Goal: Task Accomplishment & Management: Complete application form

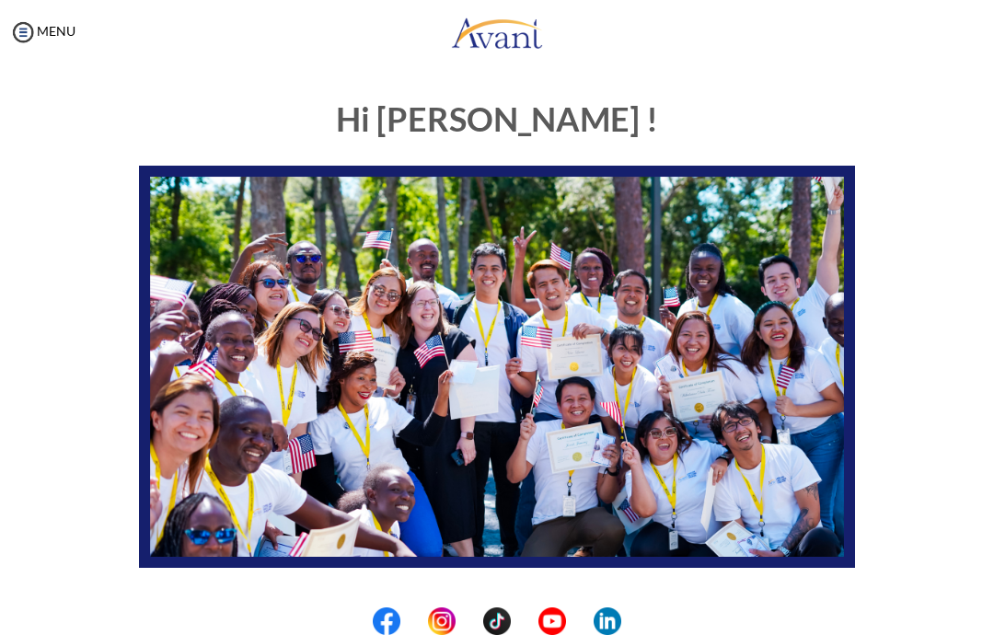
click at [32, 28] on img at bounding box center [23, 32] width 28 height 28
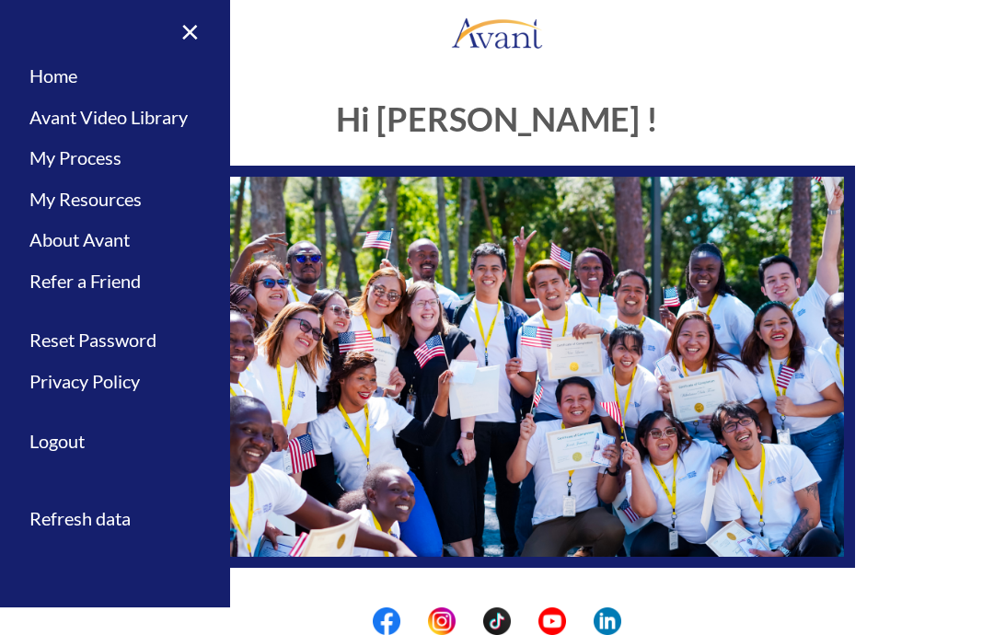
click at [193, 33] on link "×" at bounding box center [179, 31] width 56 height 62
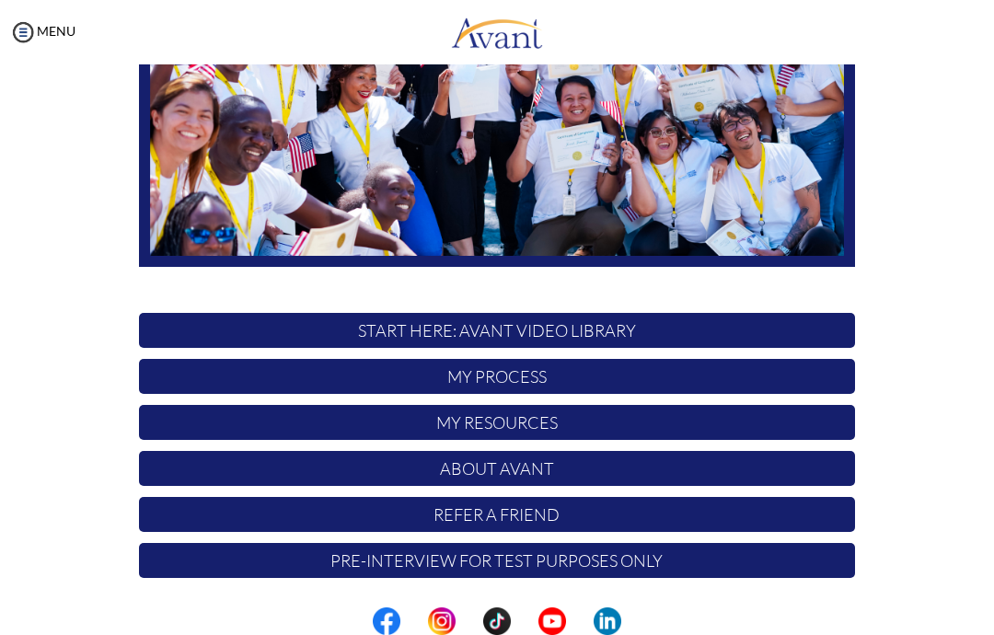
scroll to position [301, 0]
click at [198, 330] on p "START HERE: Avant Video Library" at bounding box center [497, 330] width 716 height 35
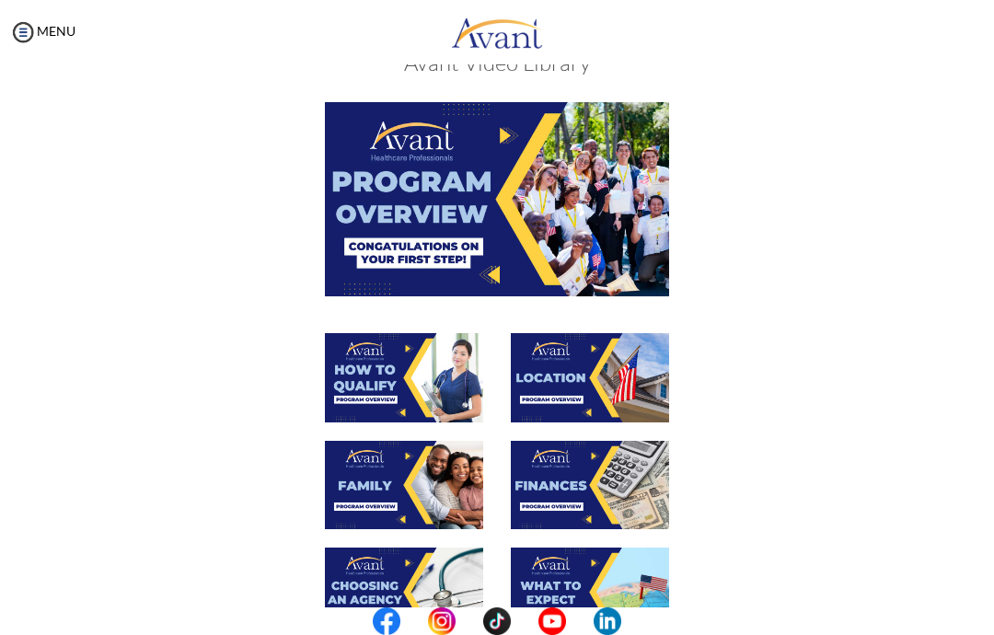
scroll to position [55, 0]
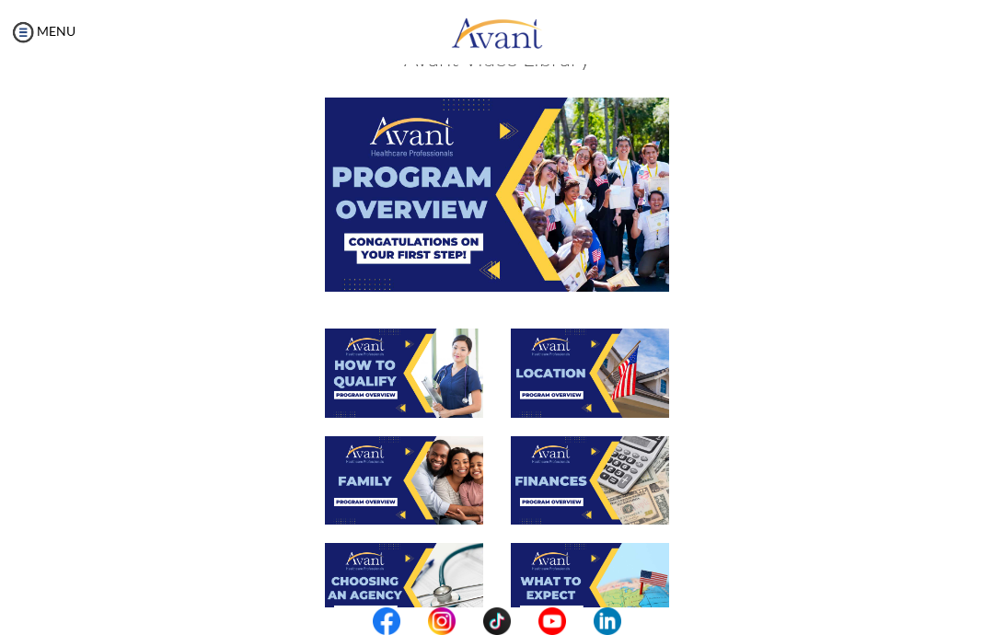
click at [343, 258] on img at bounding box center [497, 194] width 344 height 193
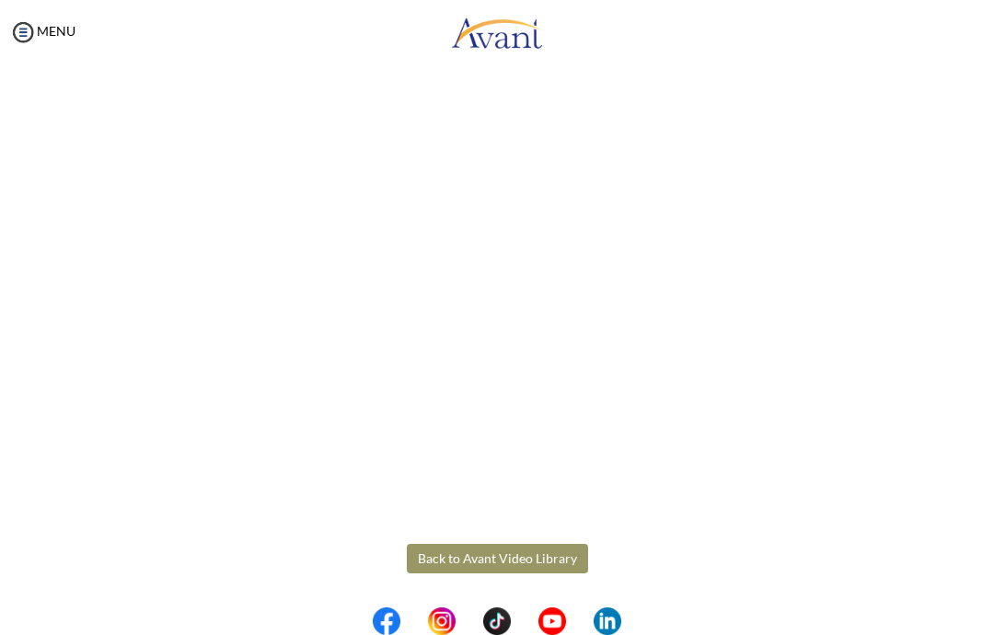
scroll to position [167, 0]
click at [557, 564] on body "Maintenance break. Please come back in 2 hours. MENU My Status What is the next…" at bounding box center [497, 317] width 994 height 635
click at [525, 557] on button "Back to Avant Video Library" at bounding box center [497, 558] width 181 height 29
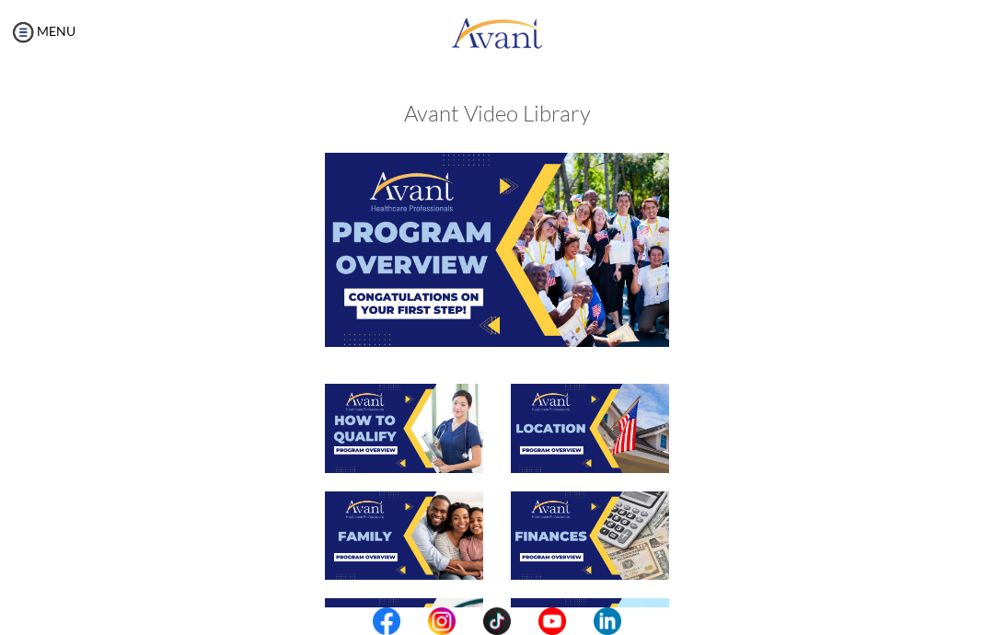
click at [441, 442] on img at bounding box center [404, 428] width 158 height 89
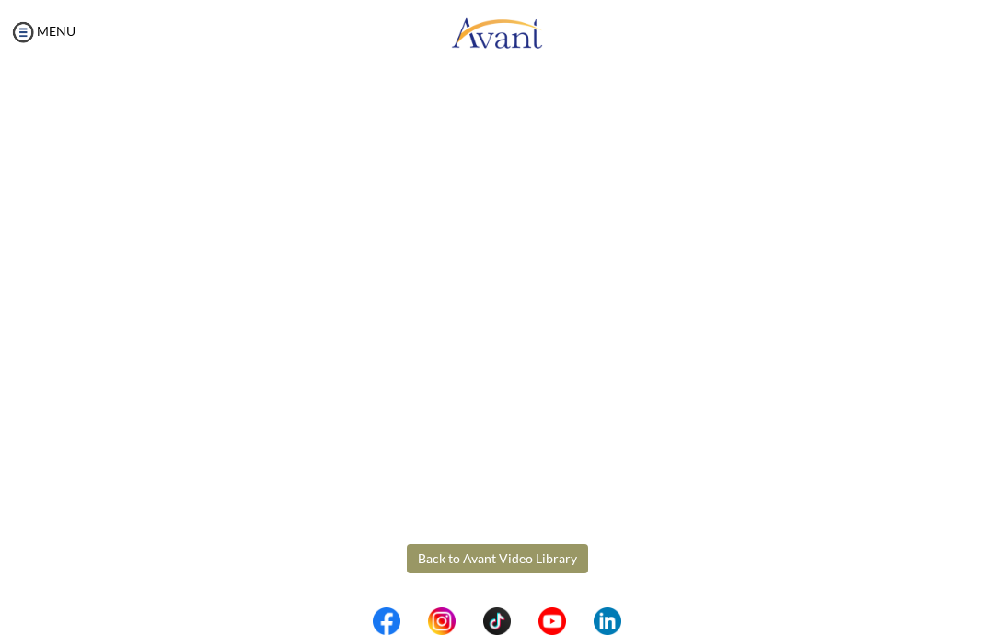
click at [551, 558] on body "Maintenance break. Please come back in 2 hours. MENU My Status What is the next…" at bounding box center [497, 317] width 994 height 635
click at [435, 558] on button "Back to Avant Video Library" at bounding box center [497, 558] width 181 height 29
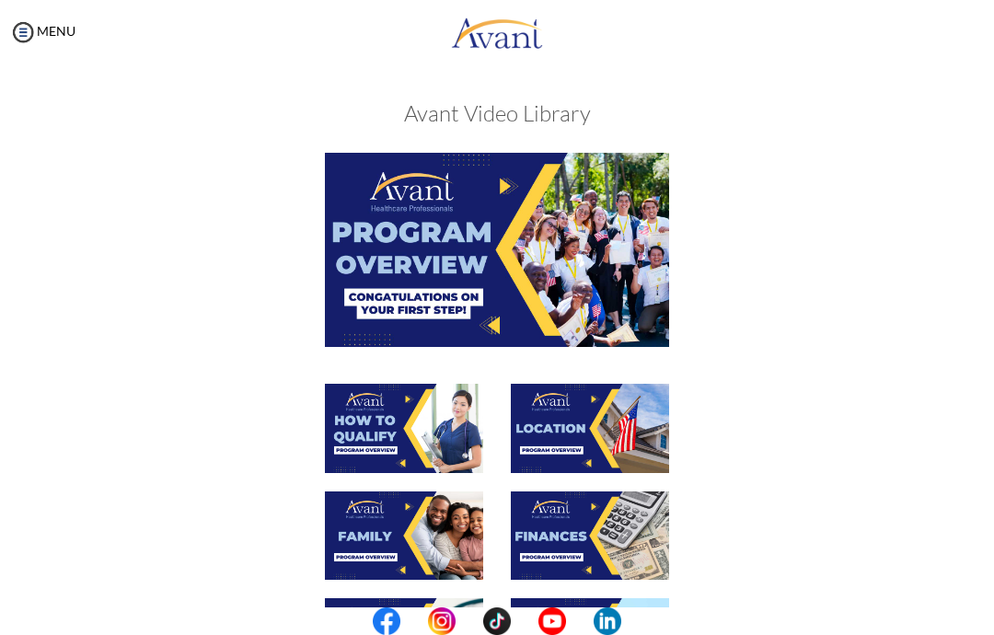
scroll to position [134, 0]
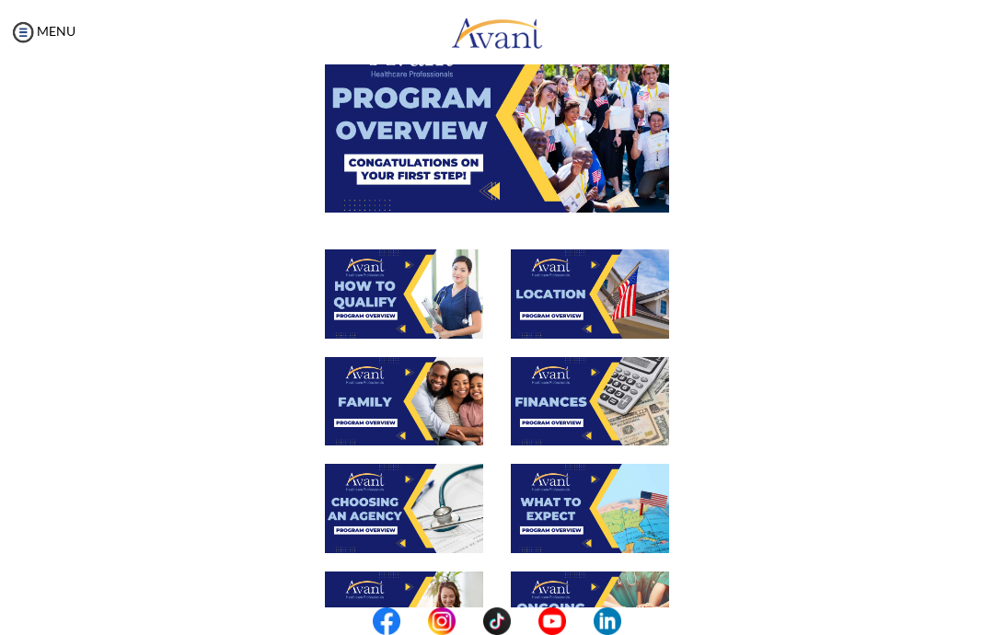
click at [591, 288] on img at bounding box center [590, 293] width 158 height 89
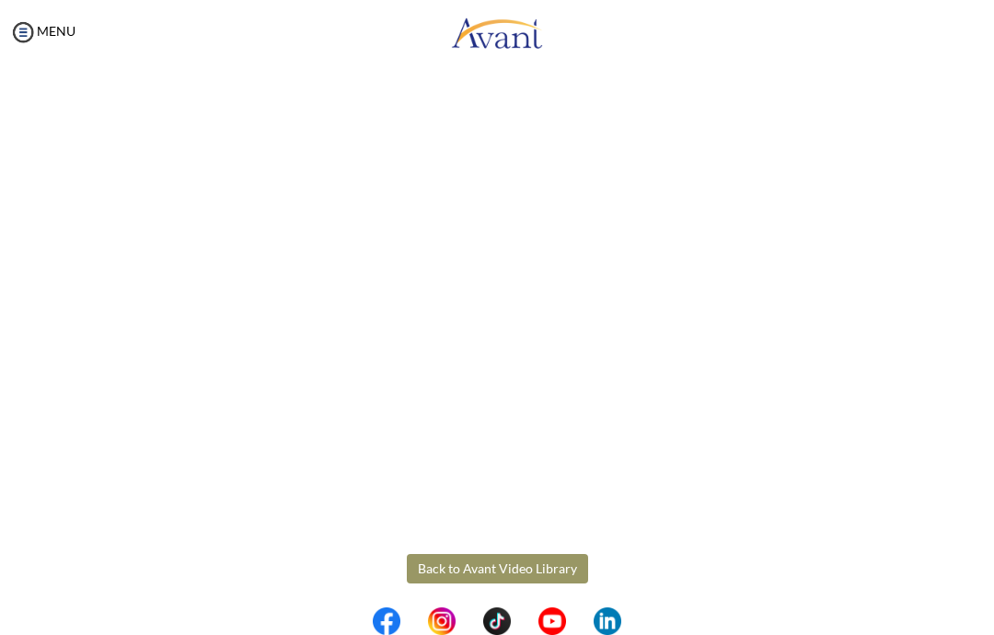
scroll to position [167, 0]
click at [200, 56] on body "Maintenance break. Please come back in 2 hours. MENU My Status What is the next…" at bounding box center [497, 317] width 994 height 635
click at [550, 564] on button "Back to Avant Video Library" at bounding box center [497, 558] width 181 height 29
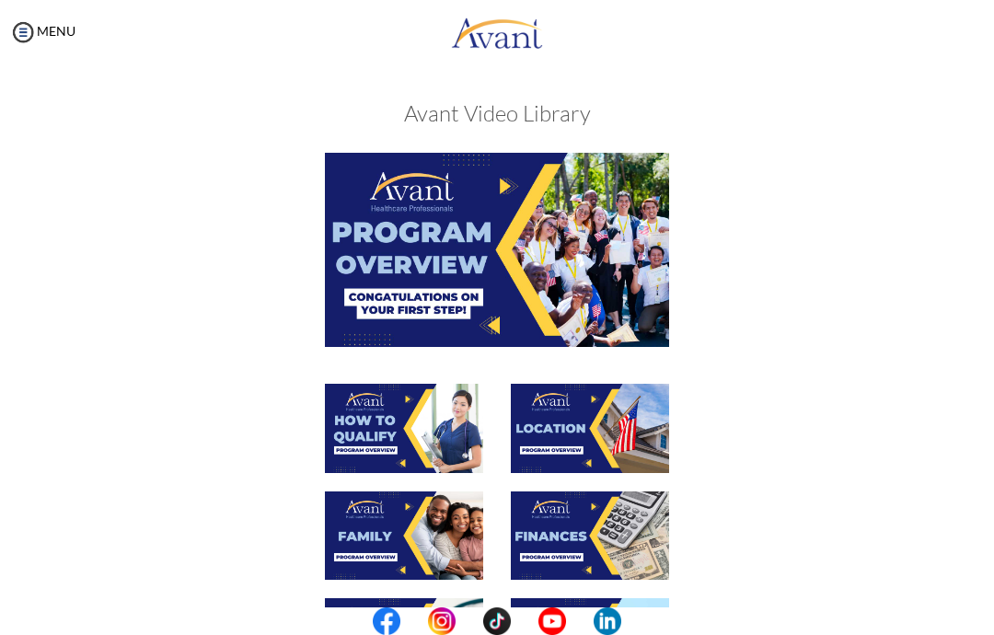
scroll to position [81, 0]
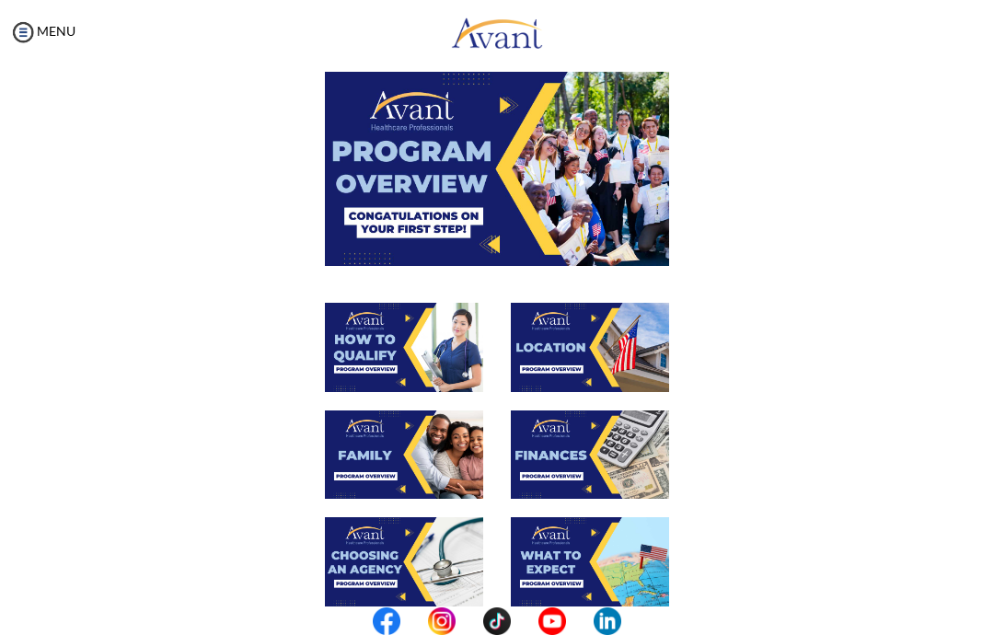
click at [617, 345] on img at bounding box center [590, 347] width 158 height 89
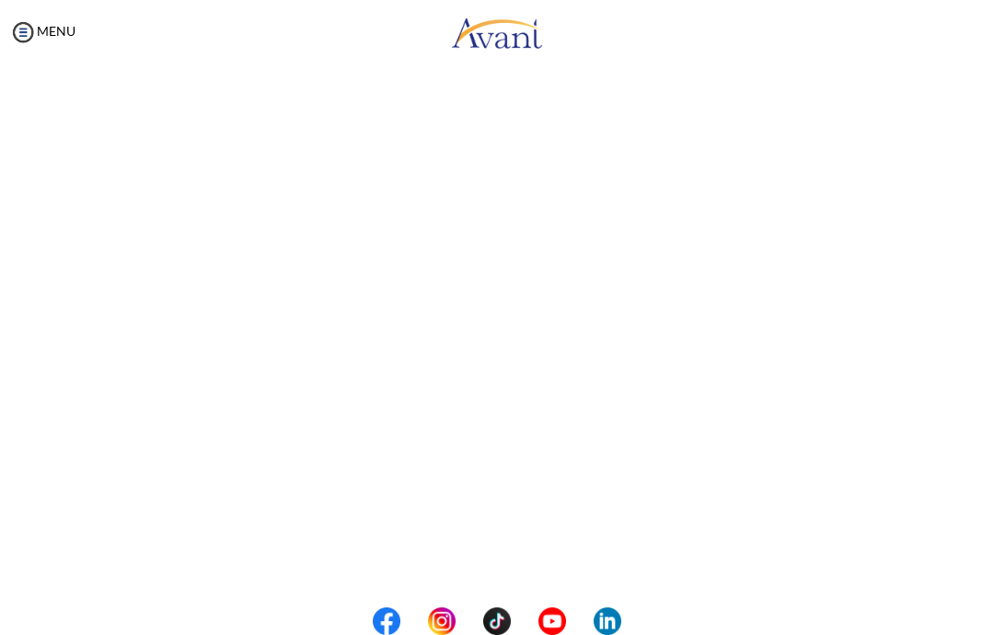
scroll to position [168, 0]
click at [521, 557] on button "Back to Avant Video Library" at bounding box center [497, 558] width 181 height 29
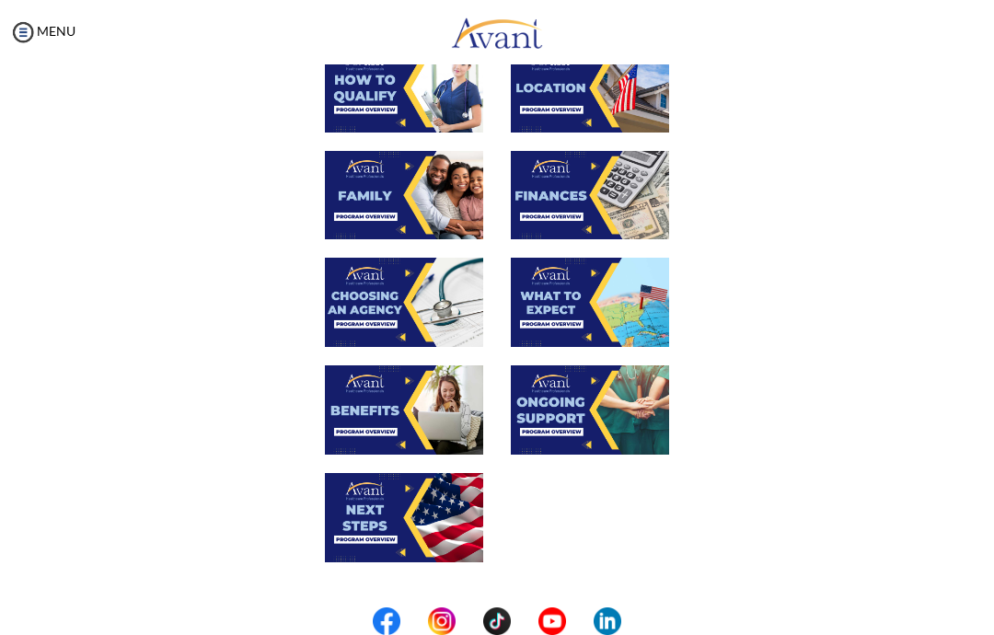
scroll to position [123, 0]
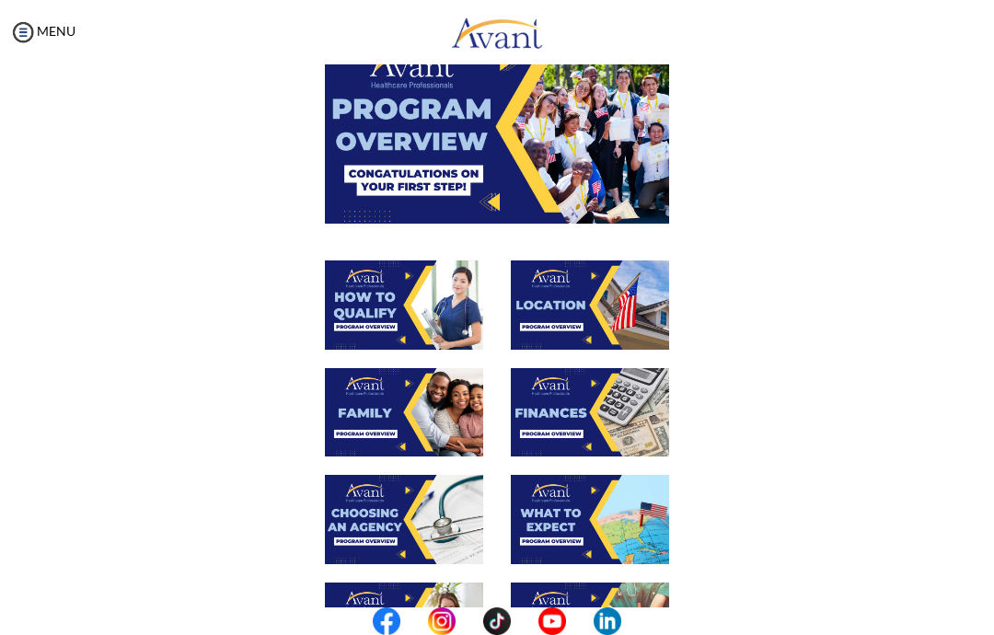
click at [385, 403] on img at bounding box center [404, 412] width 158 height 89
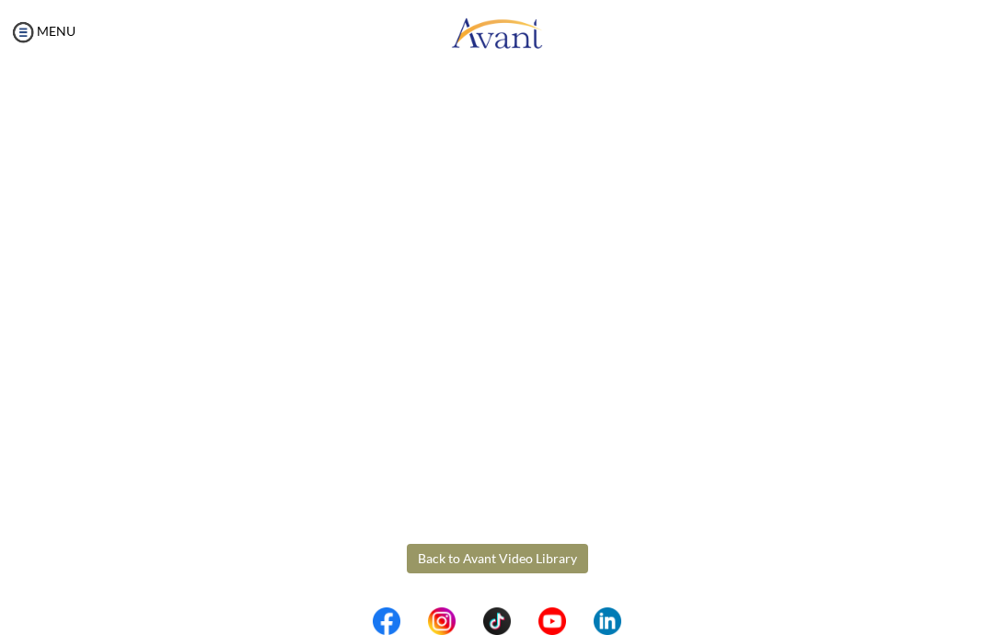
scroll to position [328, 0]
click at [559, 568] on body "Maintenance break. Please come back in 2 hours. MENU My Status What is the next…" at bounding box center [497, 317] width 994 height 635
click at [506, 563] on button "Back to Avant Video Library" at bounding box center [497, 558] width 181 height 29
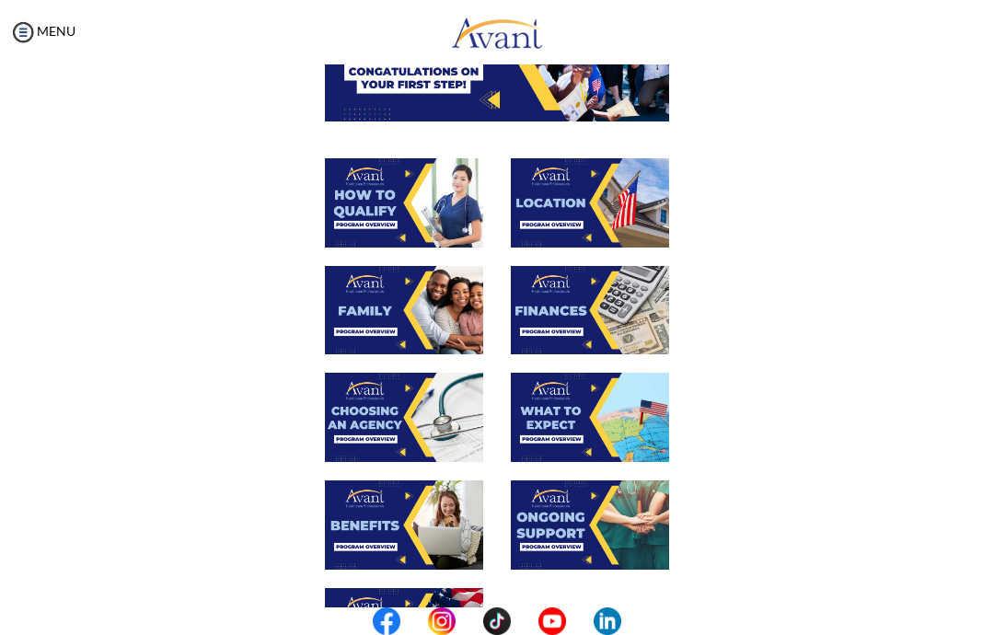
scroll to position [230, 0]
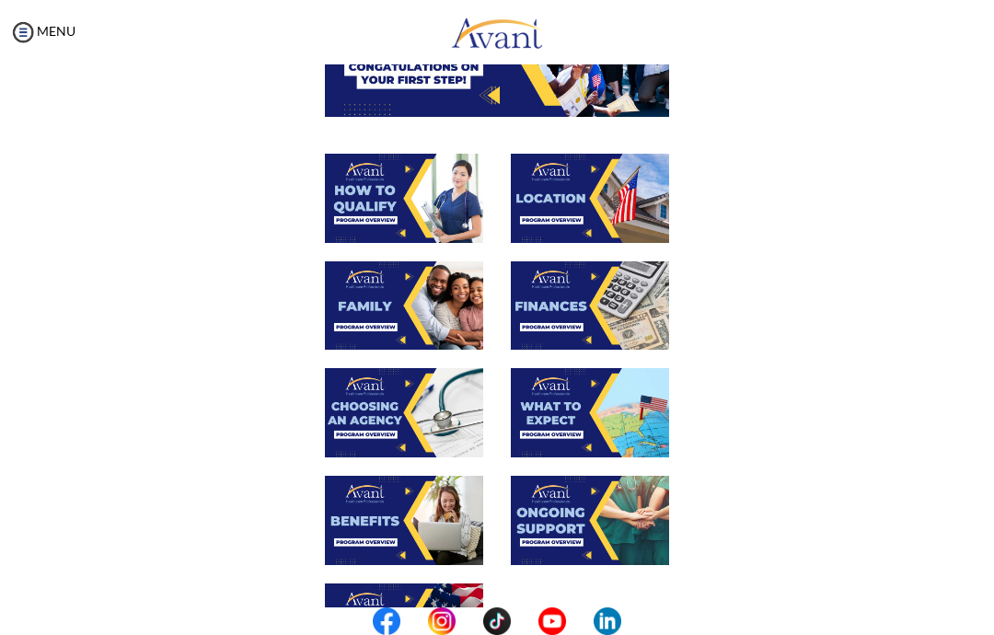
click at [621, 306] on img at bounding box center [590, 305] width 158 height 89
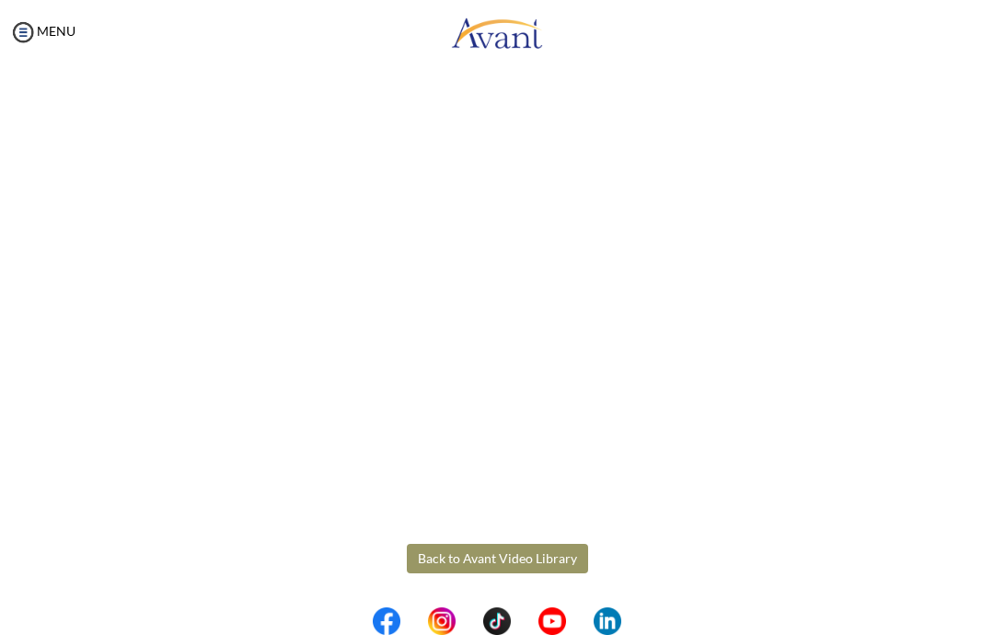
scroll to position [167, 0]
click at [559, 559] on body "Maintenance break. Please come back in 2 hours. MENU My Status What is the next…" at bounding box center [497, 317] width 994 height 635
click at [497, 559] on button "Back to Avant Video Library" at bounding box center [497, 558] width 181 height 29
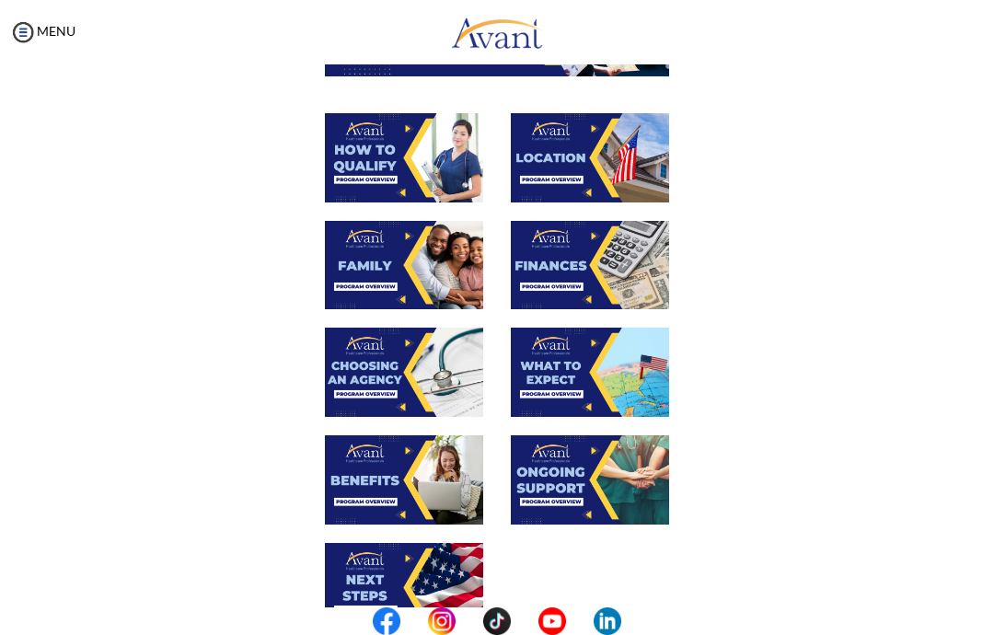
scroll to position [286, 0]
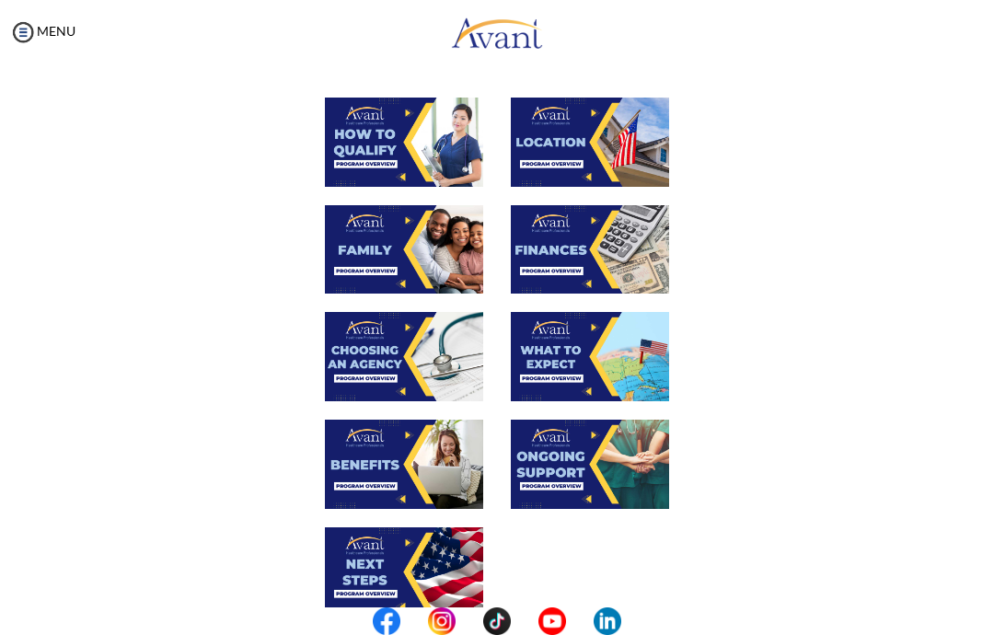
click at [386, 348] on img at bounding box center [404, 356] width 158 height 89
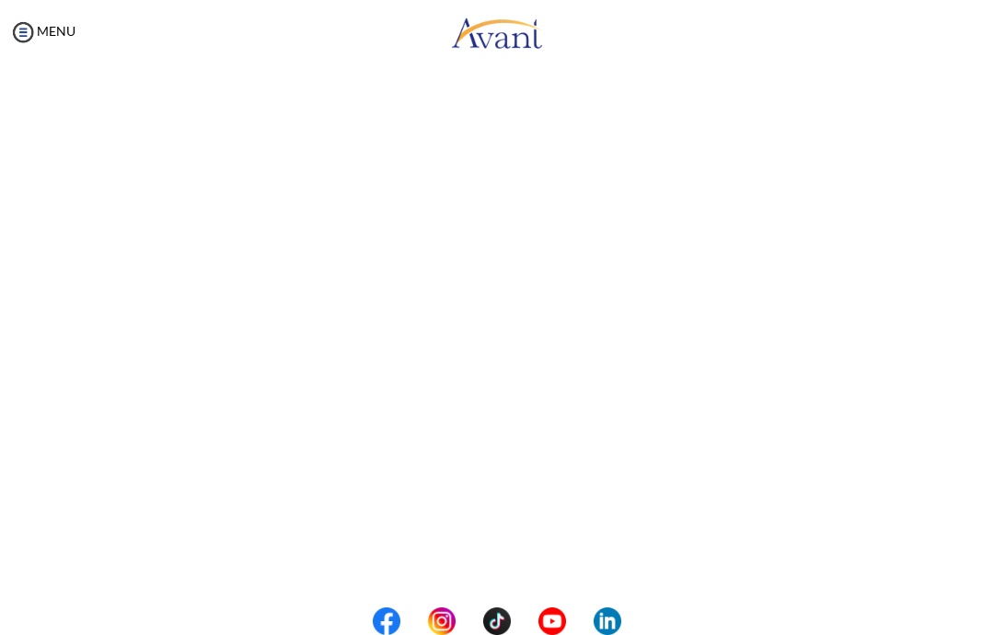
scroll to position [218, 0]
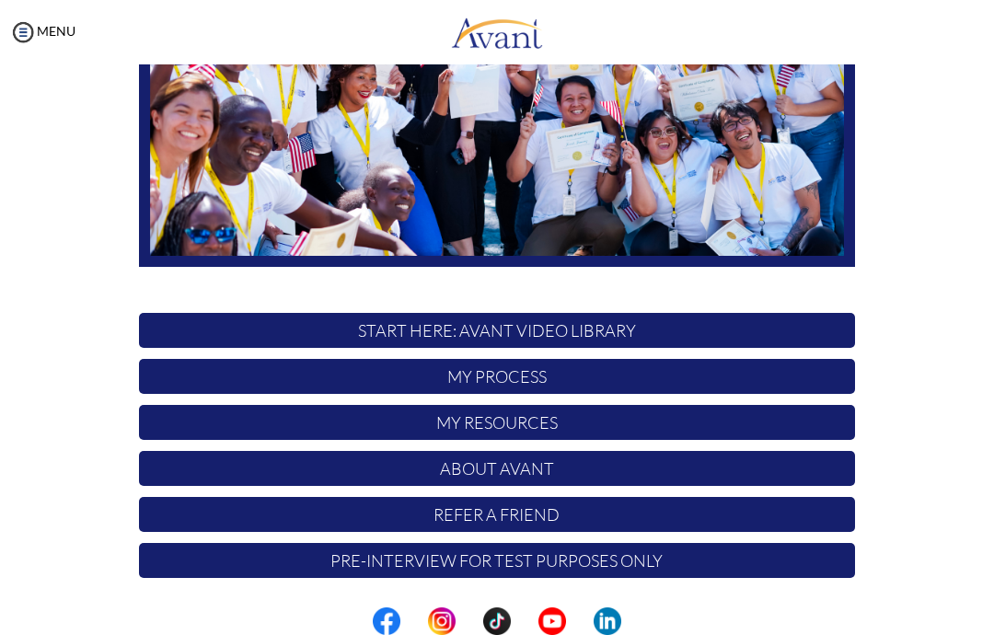
scroll to position [301, 0]
click at [829, 384] on p "My Process" at bounding box center [497, 376] width 716 height 35
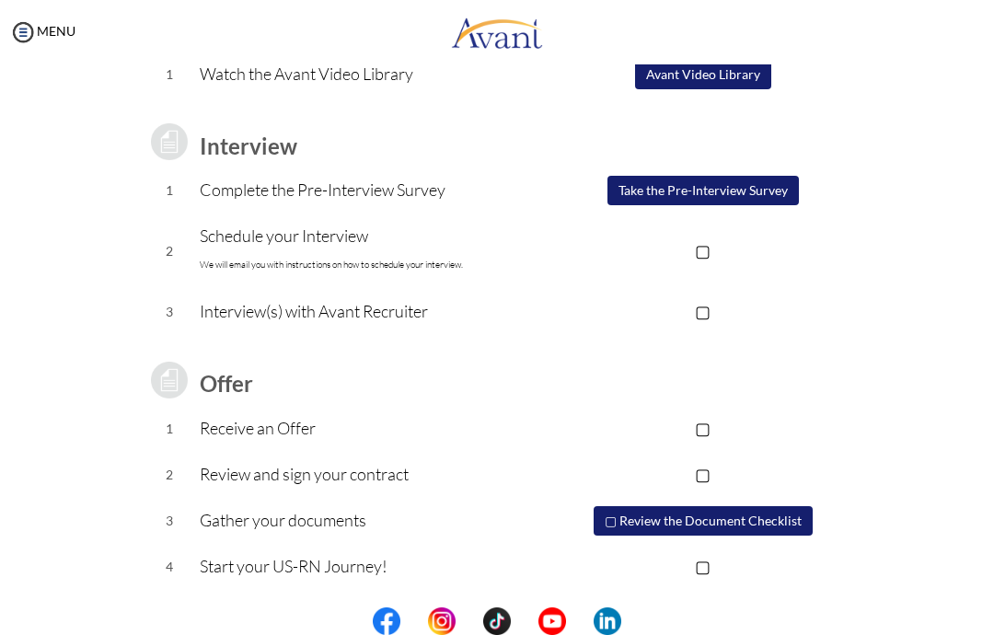
scroll to position [201, 0]
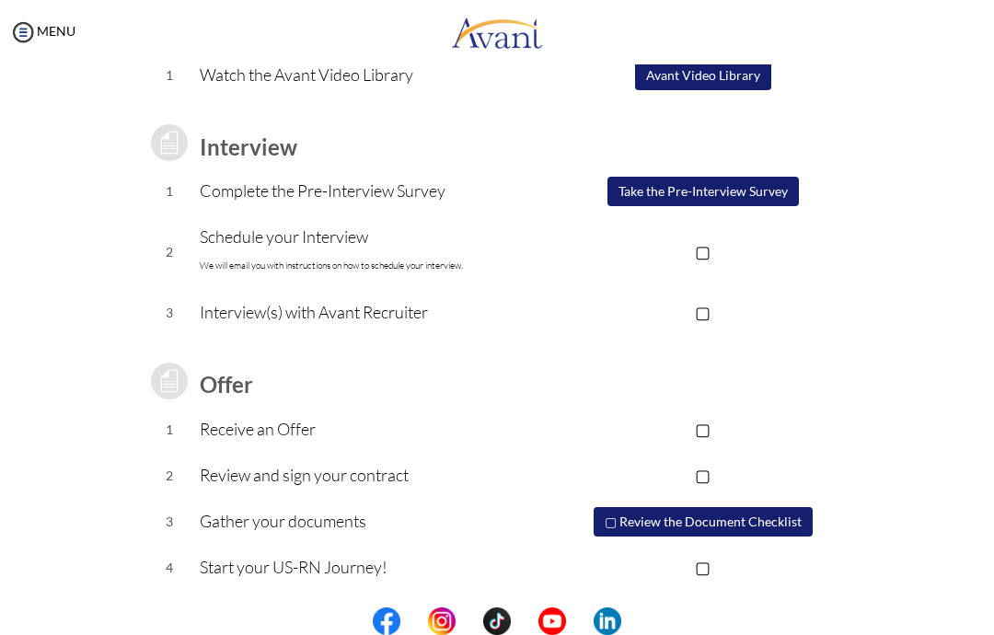
click at [763, 77] on button "Avant Video Library" at bounding box center [703, 75] width 136 height 29
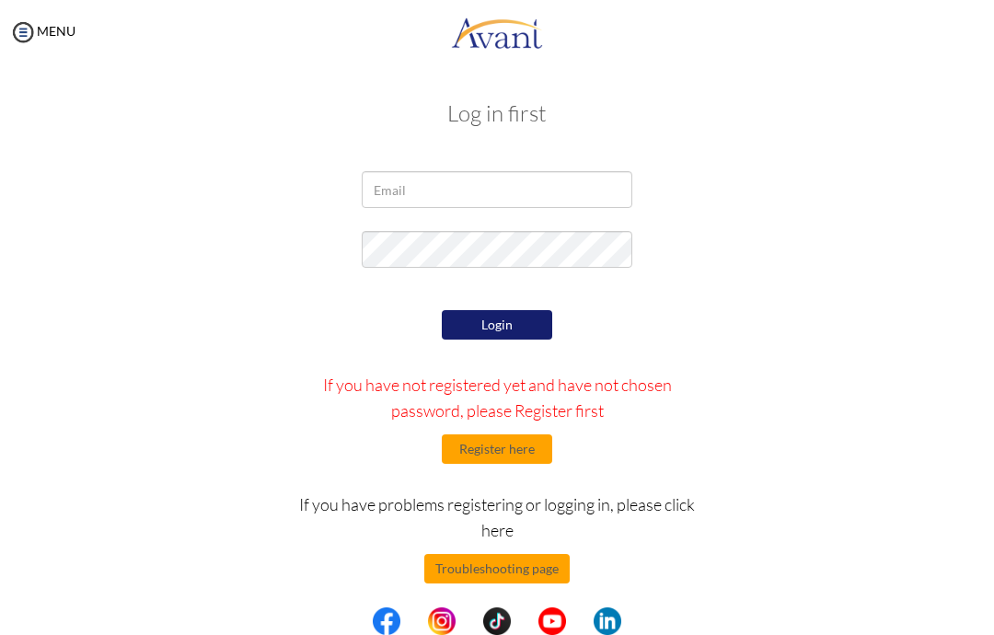
click at [406, 175] on input "email" at bounding box center [497, 189] width 270 height 37
type input "[EMAIL_ADDRESS][DOMAIN_NAME]"
click at [465, 320] on button "Login" at bounding box center [497, 324] width 110 height 29
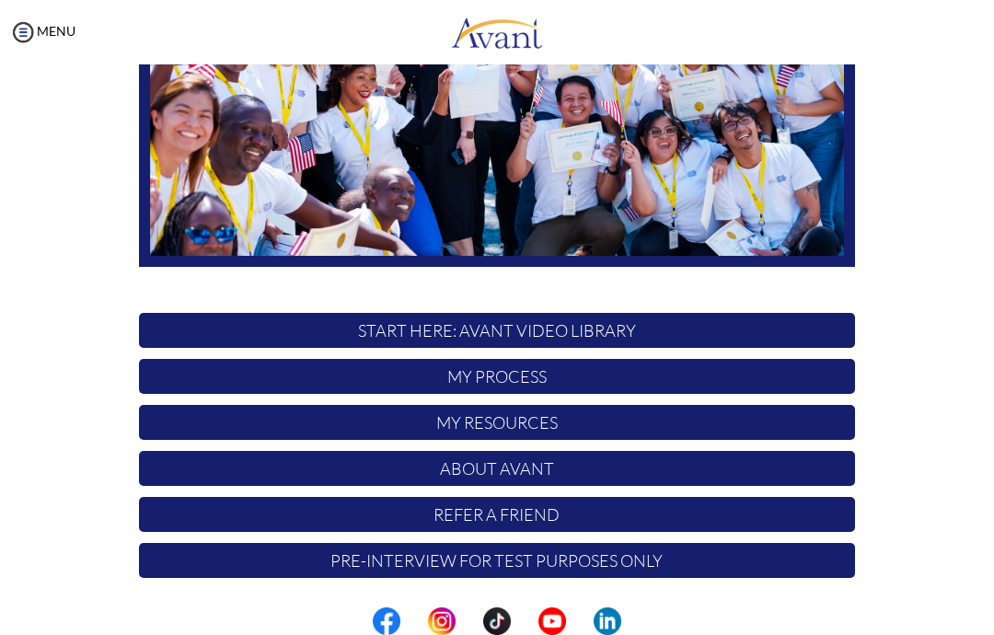
click at [199, 331] on p "START HERE: Avant Video Library" at bounding box center [497, 330] width 716 height 35
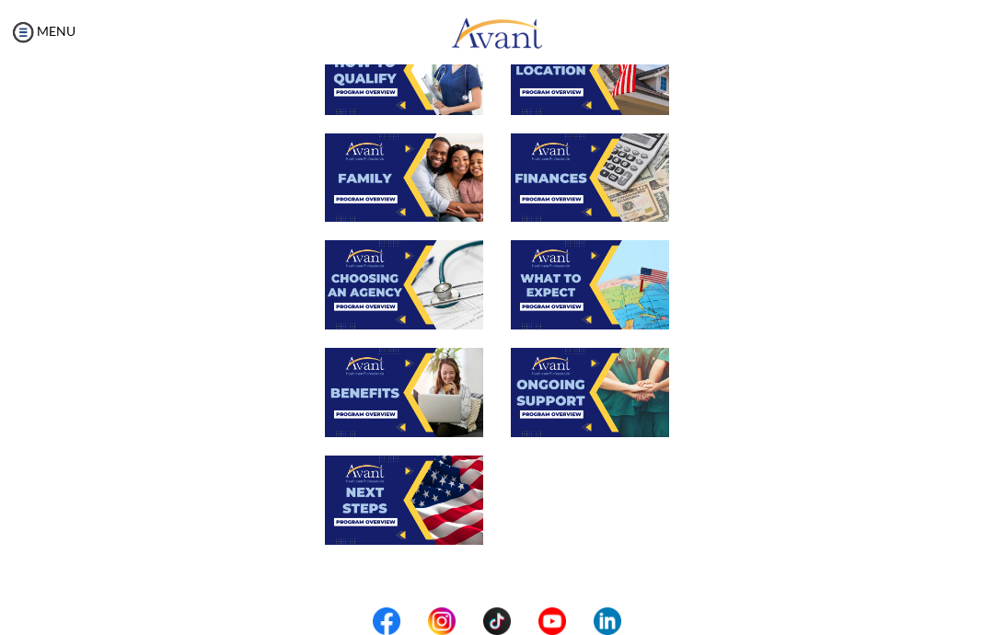
scroll to position [358, 0]
click at [439, 259] on img at bounding box center [404, 284] width 158 height 89
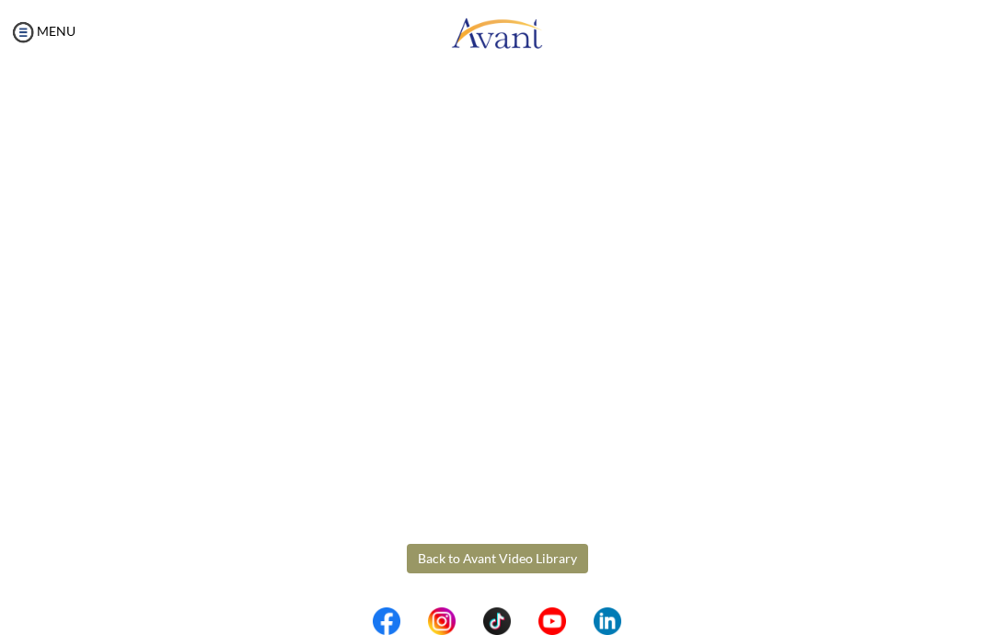
scroll to position [328, 0]
click at [480, 555] on body "Maintenance break. Please come back in 2 hours. MENU My Status What is the next…" at bounding box center [497, 317] width 994 height 635
click at [443, 550] on button "Back to Avant Video Library" at bounding box center [497, 558] width 181 height 29
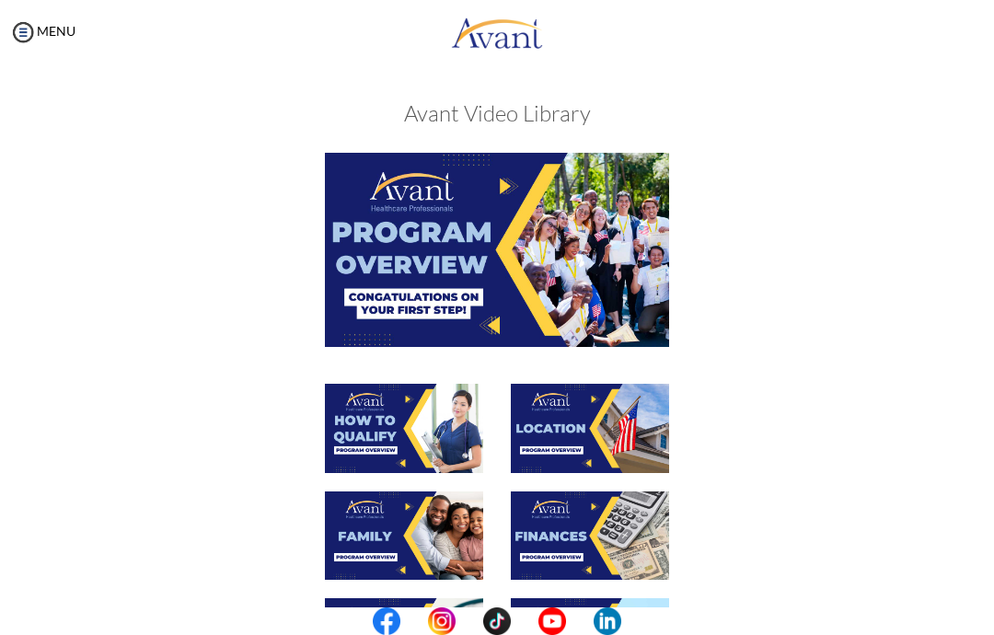
scroll to position [331, 0]
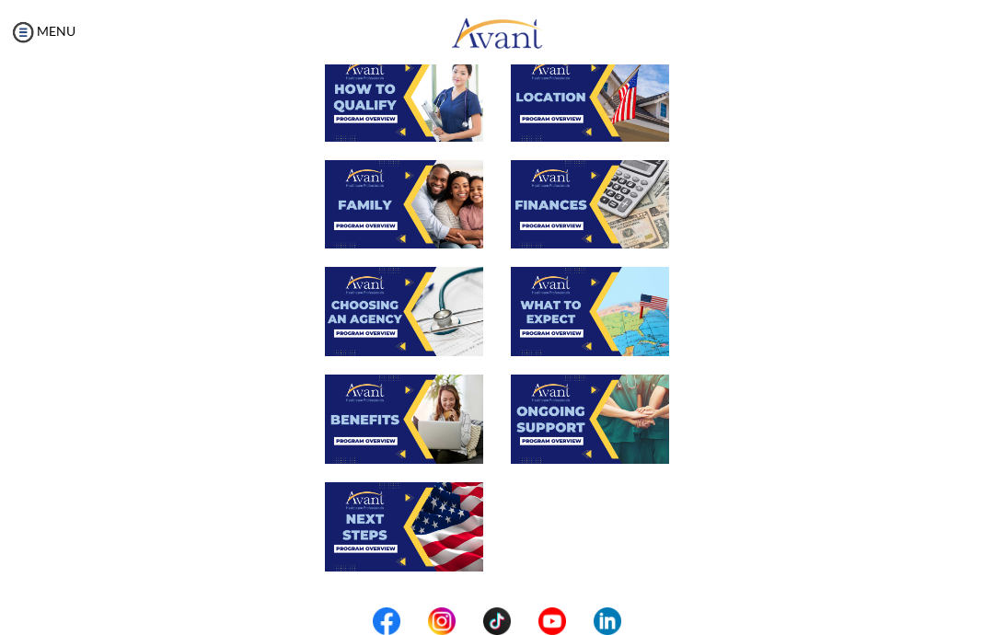
click at [543, 317] on img at bounding box center [590, 311] width 158 height 89
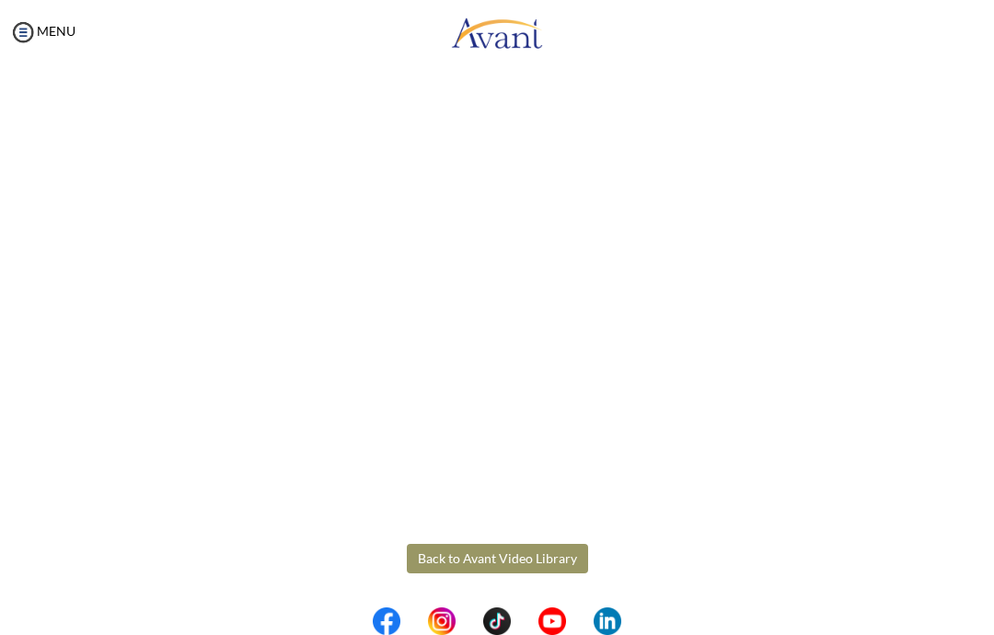
scroll to position [328, 0]
click at [500, 567] on body "Maintenance break. Please come back in 2 hours. MENU My Status What is the next…" at bounding box center [497, 317] width 994 height 635
click at [436, 559] on button "Back to Avant Video Library" at bounding box center [497, 558] width 181 height 29
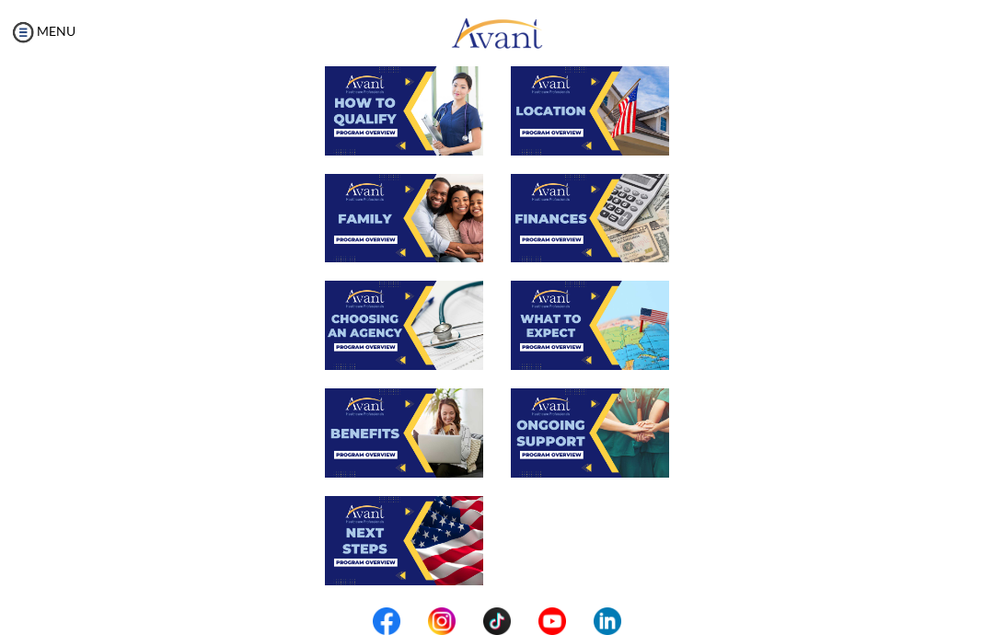
scroll to position [319, 0]
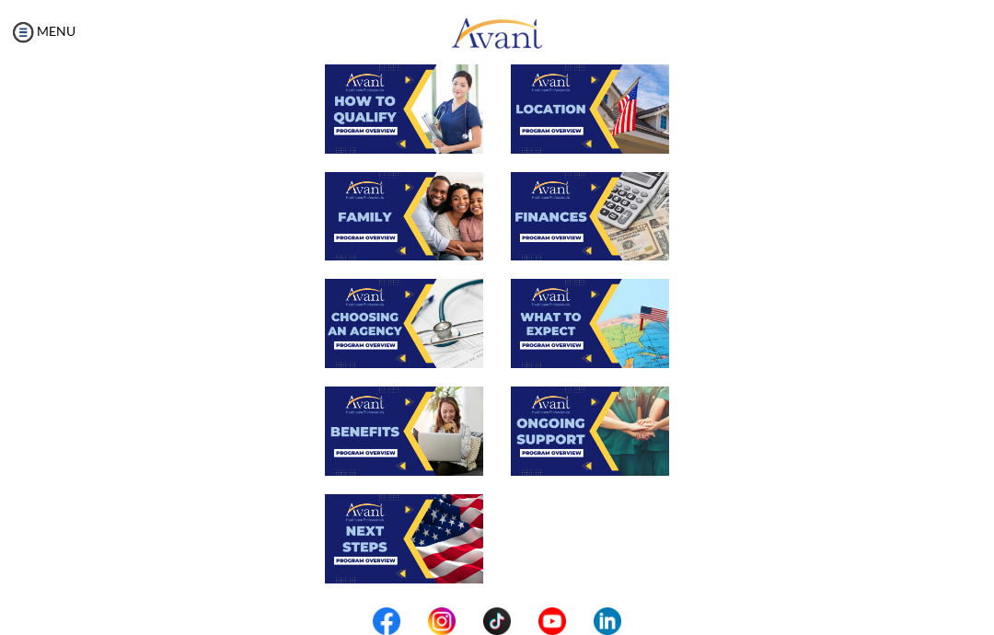
click at [372, 433] on img at bounding box center [404, 430] width 158 height 89
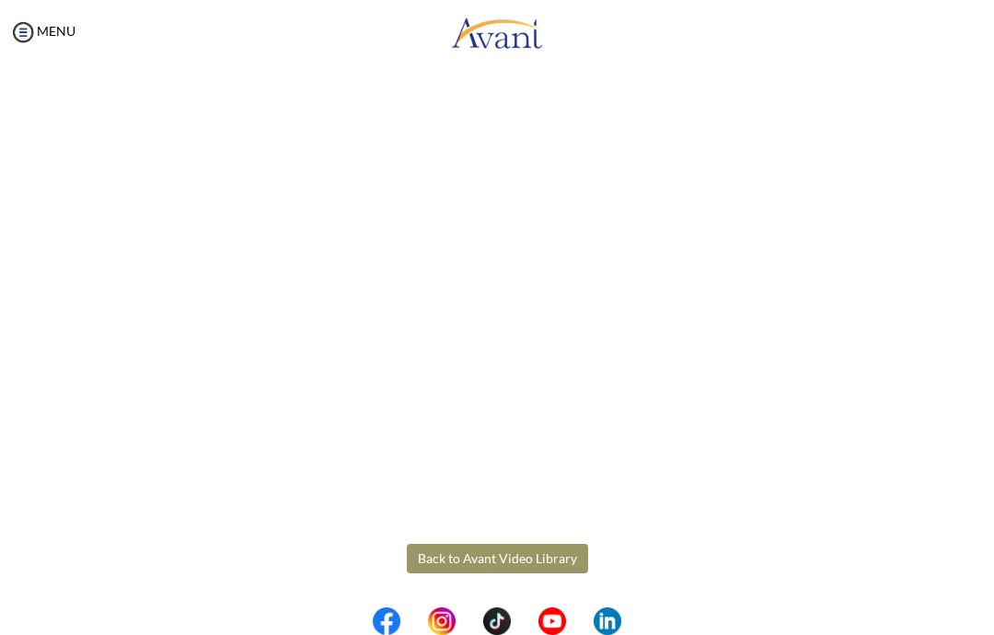
scroll to position [328, 0]
click at [500, 555] on body "Maintenance break. Please come back in 2 hours. MENU My Status What is the next…" at bounding box center [497, 317] width 994 height 635
click at [436, 561] on button "Back to Avant Video Library" at bounding box center [497, 558] width 181 height 29
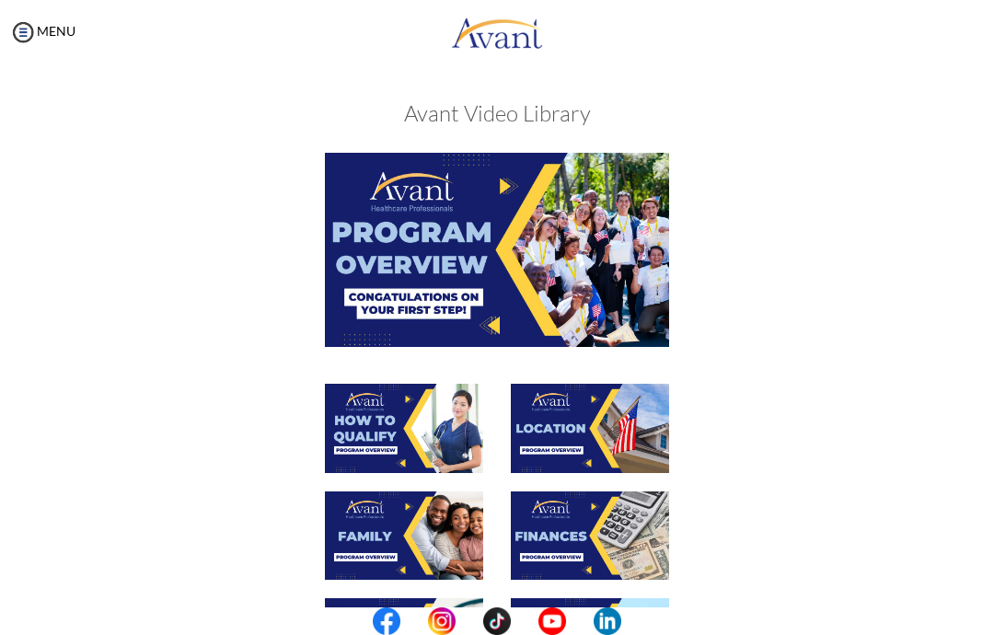
scroll to position [417, 0]
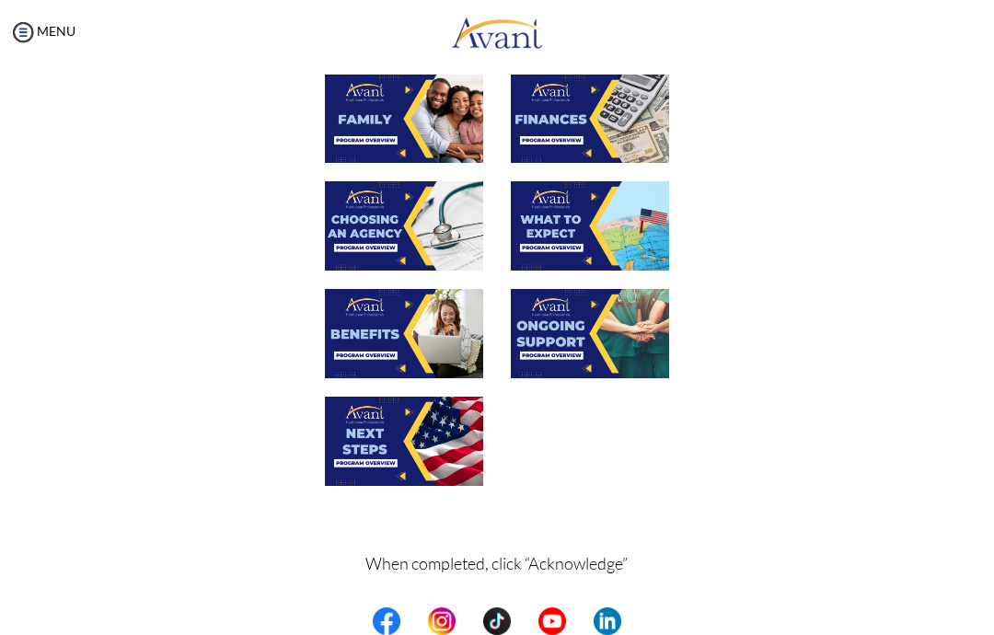
click at [389, 320] on img at bounding box center [404, 333] width 158 height 89
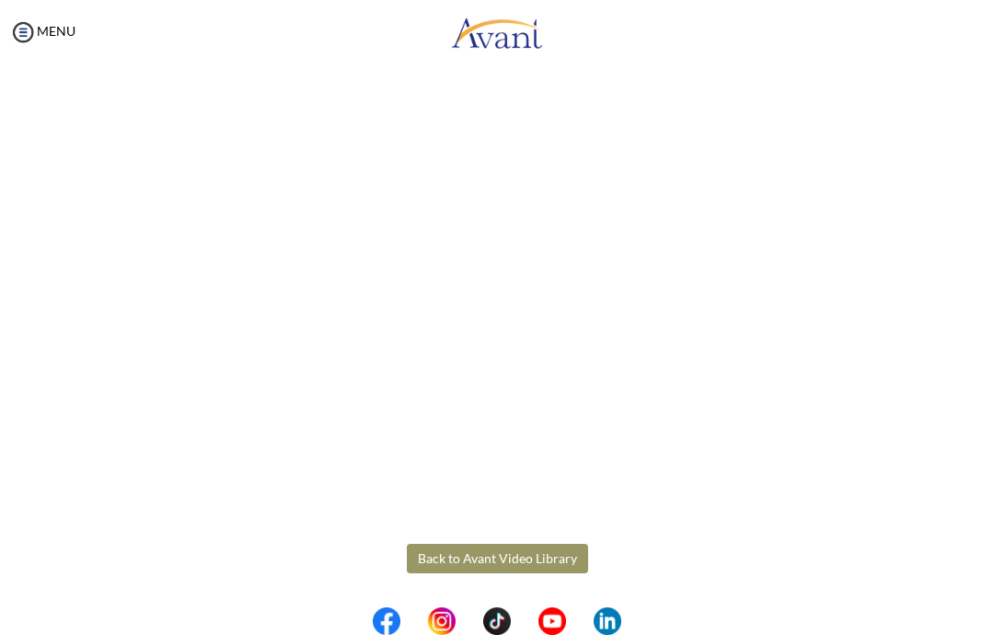
scroll to position [328, 0]
click at [431, 561] on body "Maintenance break. Please come back in 2 hours. MENU My Status What is the next…" at bounding box center [497, 317] width 994 height 635
click at [475, 557] on button "Back to Avant Video Library" at bounding box center [497, 558] width 181 height 29
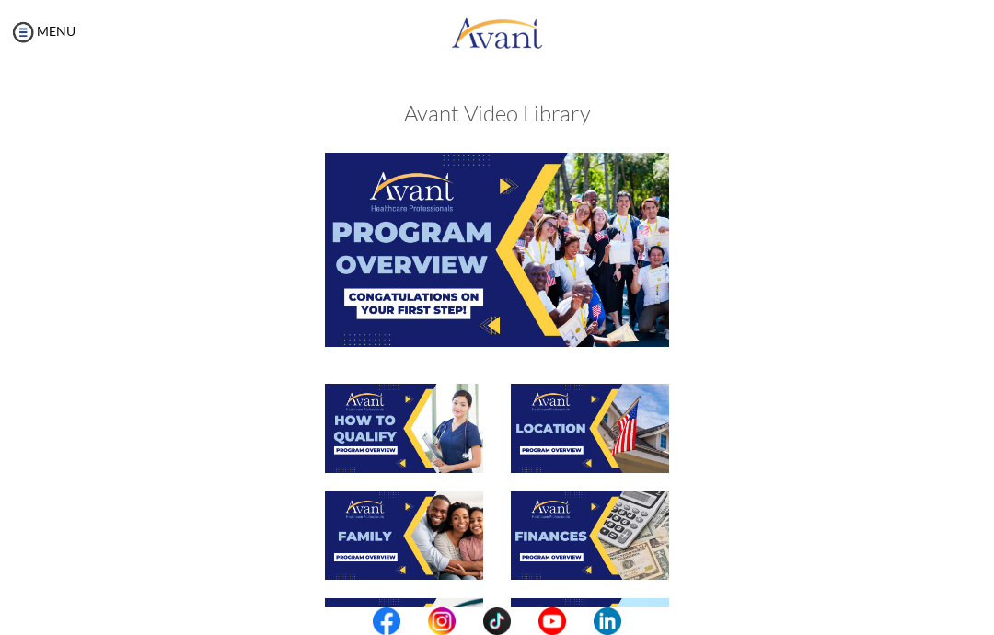
scroll to position [399, 0]
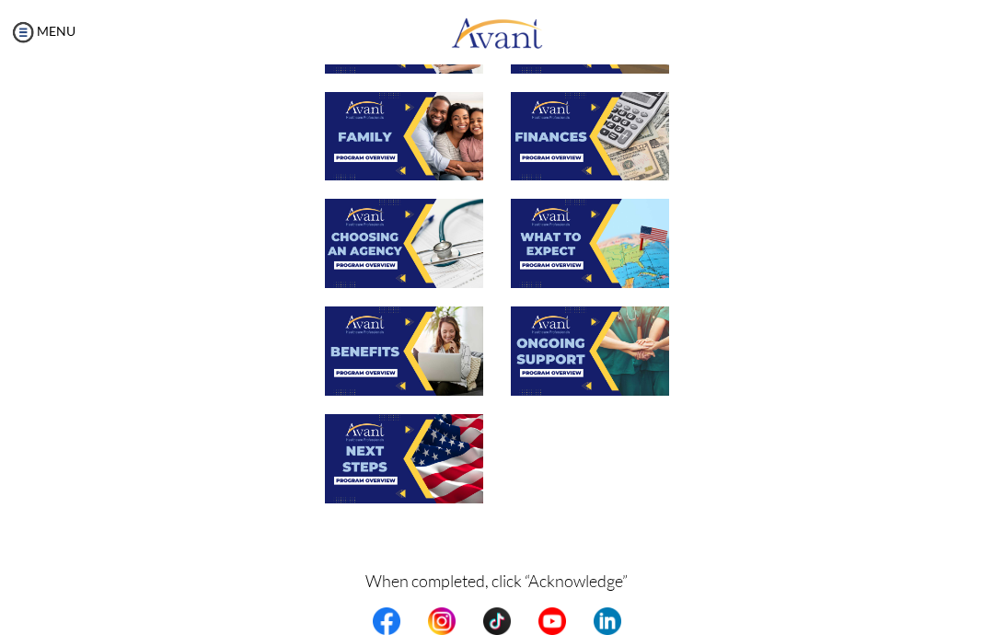
click at [565, 348] on img at bounding box center [590, 350] width 158 height 89
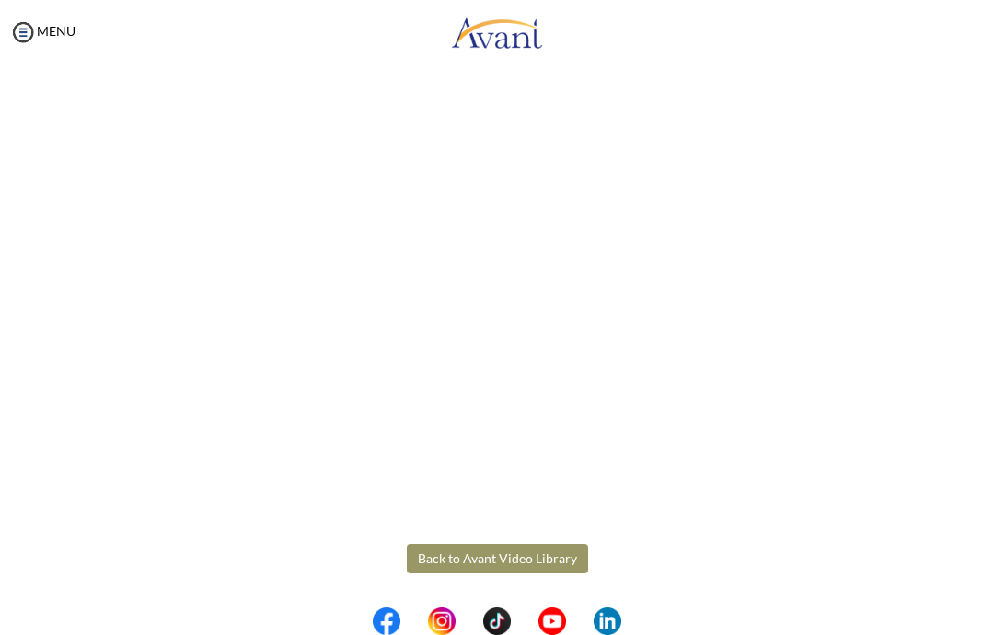
scroll to position [328, 0]
click at [430, 569] on body "Maintenance break. Please come back in 2 hours. MENU My Status What is the next…" at bounding box center [497, 317] width 994 height 635
click at [461, 561] on button "Back to Avant Video Library" at bounding box center [497, 558] width 181 height 29
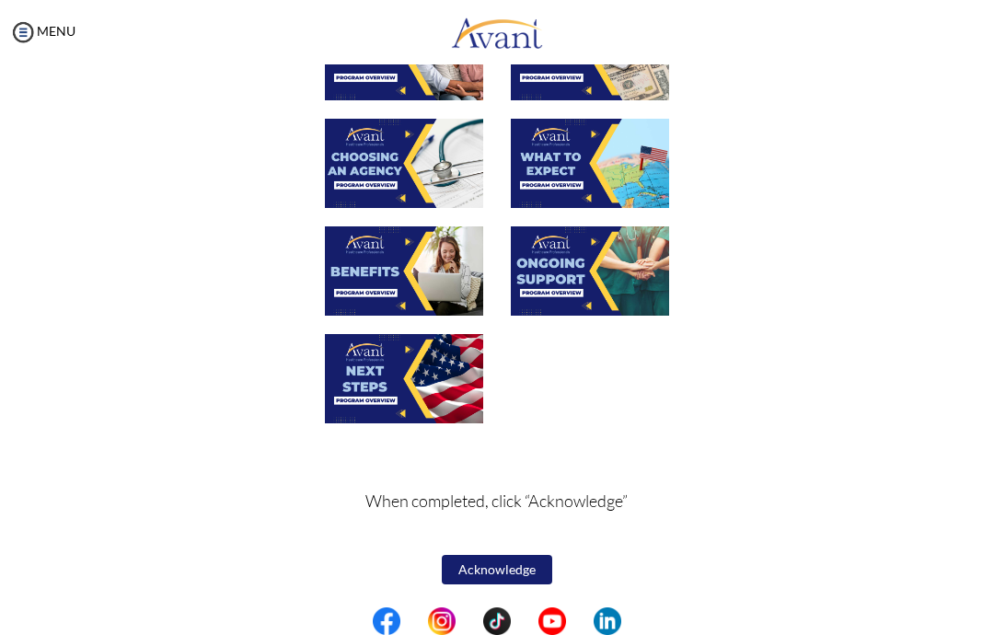
scroll to position [478, 0]
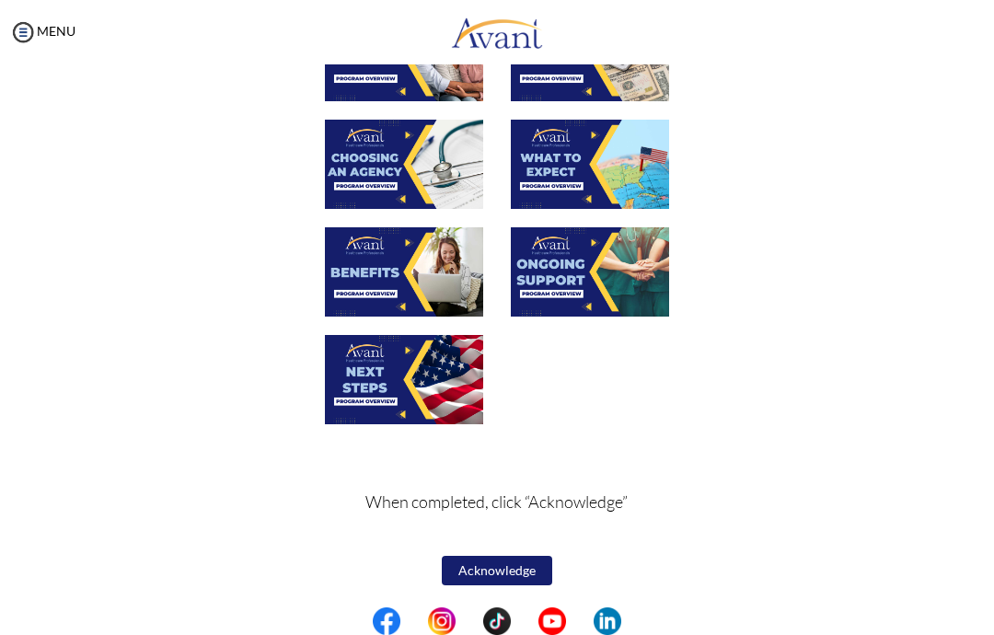
click at [400, 412] on img at bounding box center [404, 379] width 158 height 89
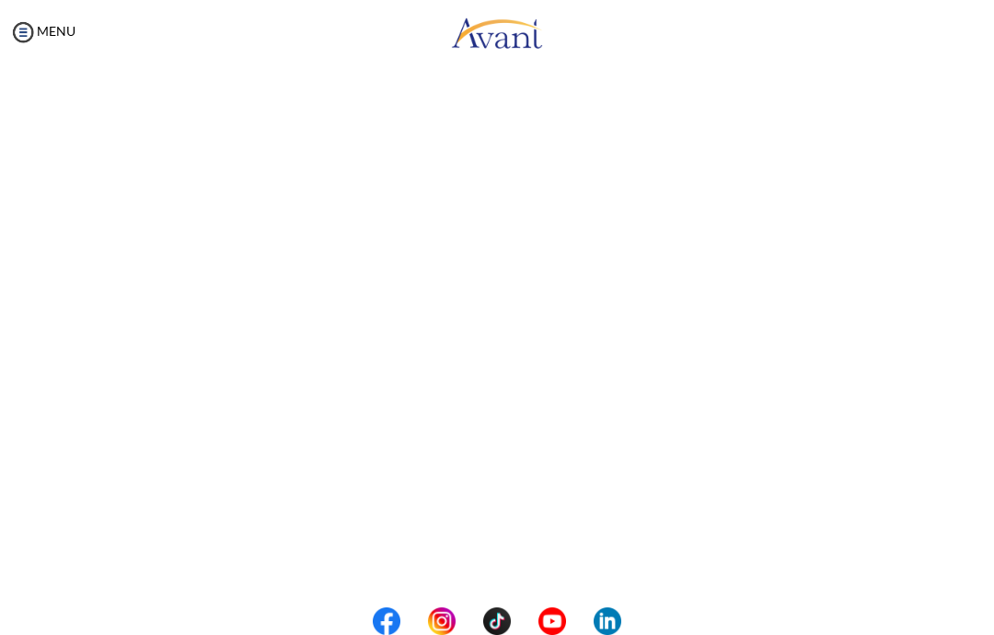
scroll to position [196, 0]
click at [943, 408] on body "Maintenance break. Please come back in 2 hours. MENU My Status What is the next…" at bounding box center [497, 317] width 994 height 635
click at [476, 558] on button "Back to Avant Video Library" at bounding box center [497, 558] width 181 height 29
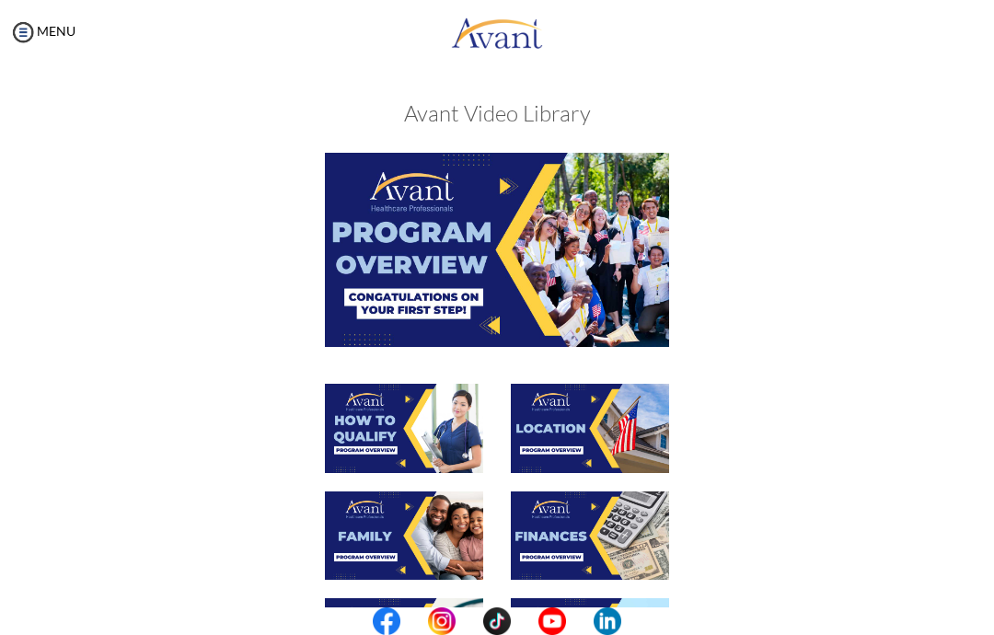
scroll to position [478, 0]
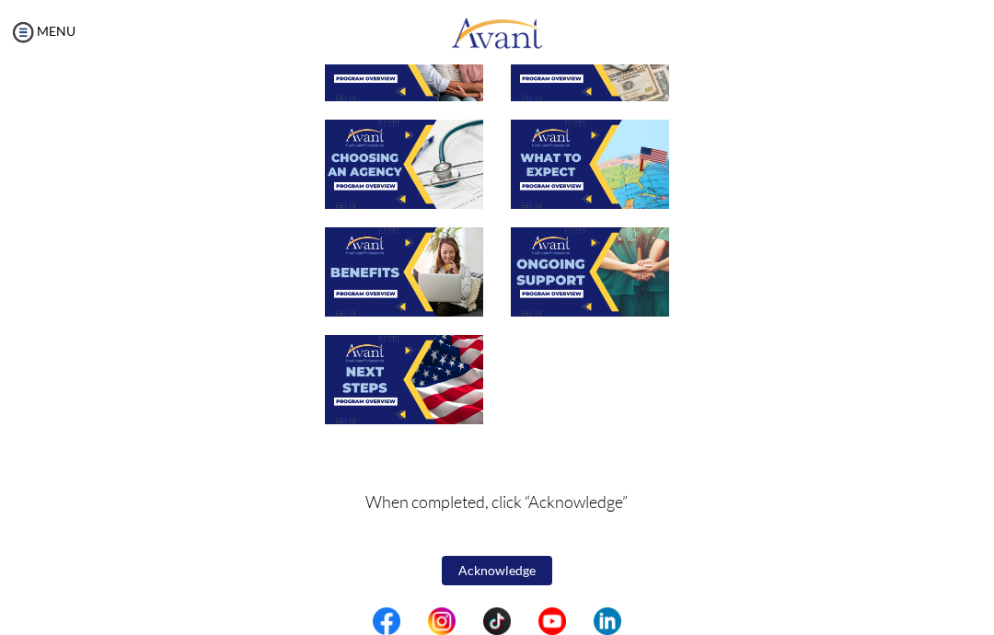
click at [471, 563] on button "Acknowledge" at bounding box center [497, 570] width 110 height 29
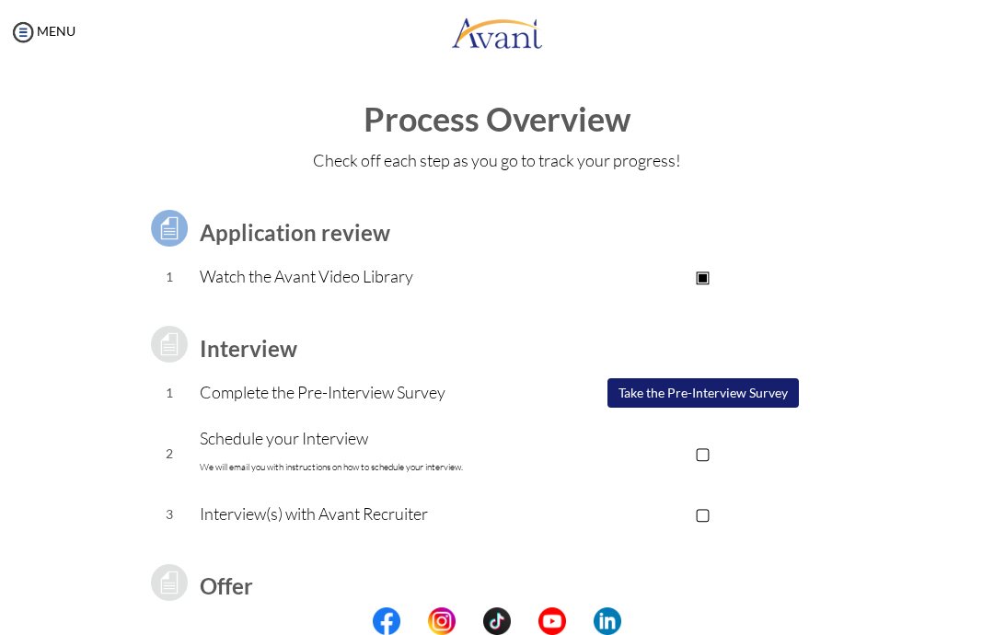
click at [700, 275] on p "▣" at bounding box center [703, 276] width 304 height 26
click at [717, 278] on p "▣" at bounding box center [703, 276] width 304 height 26
click at [700, 271] on p "▣" at bounding box center [703, 276] width 304 height 26
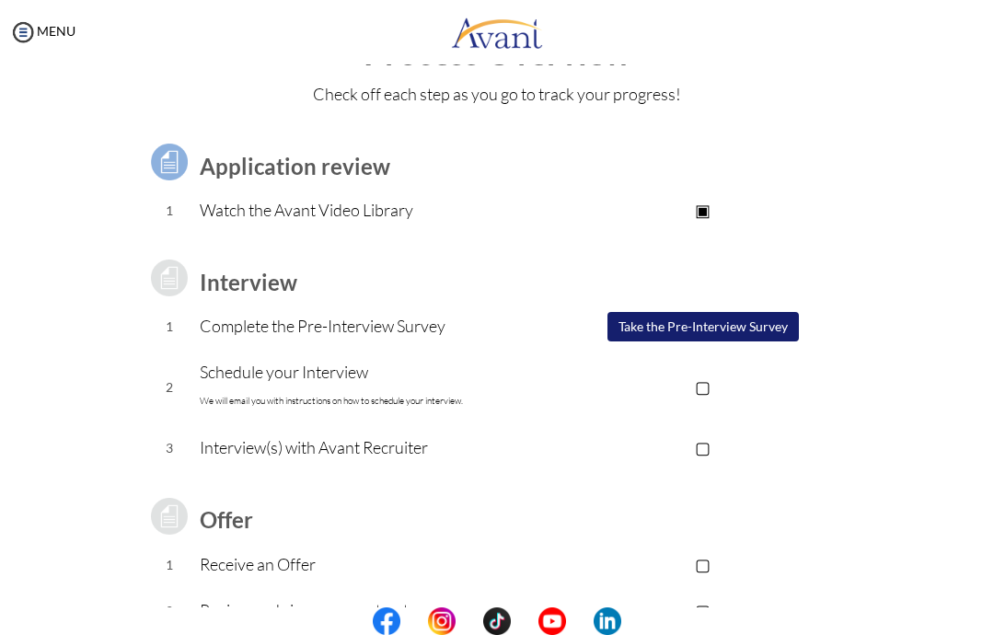
scroll to position [70, 0]
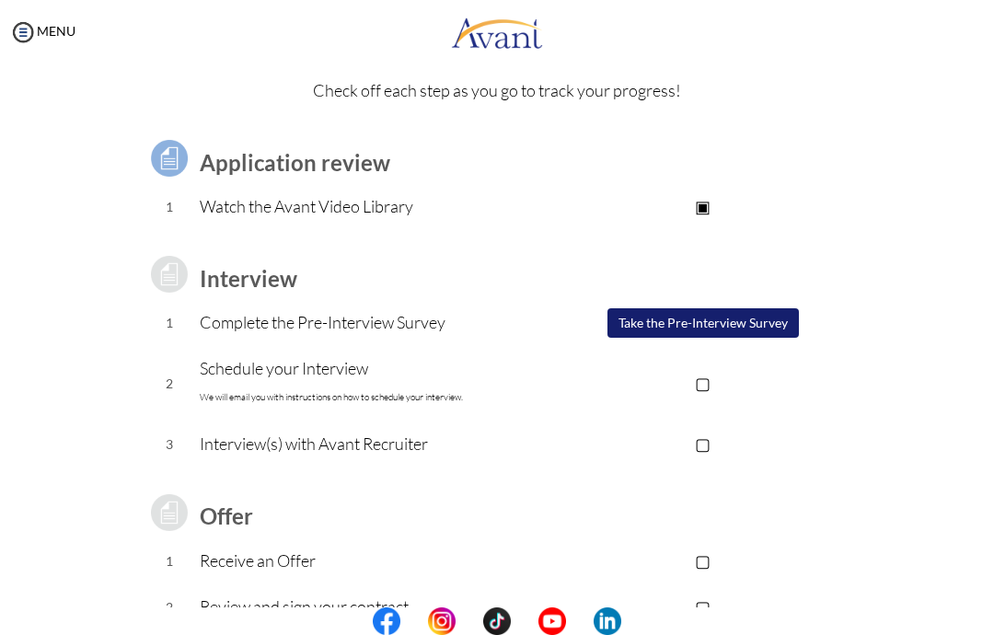
click at [679, 335] on button "Take the Pre-Interview Survey" at bounding box center [702, 322] width 191 height 29
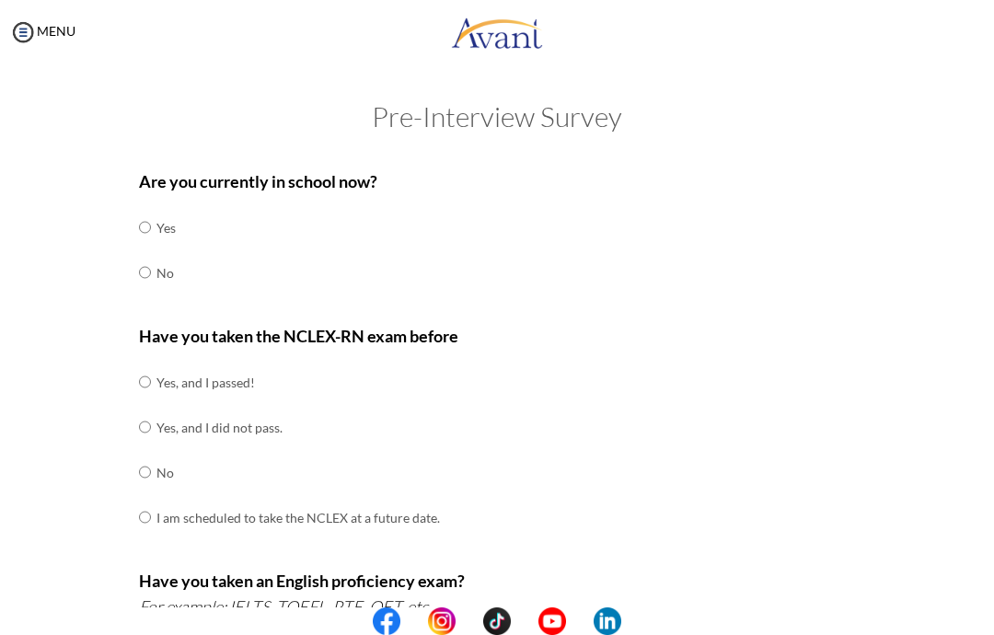
click at [141, 276] on input "radio" at bounding box center [145, 272] width 12 height 37
radio input "true"
click at [145, 454] on input "radio" at bounding box center [145, 472] width 12 height 37
radio input "true"
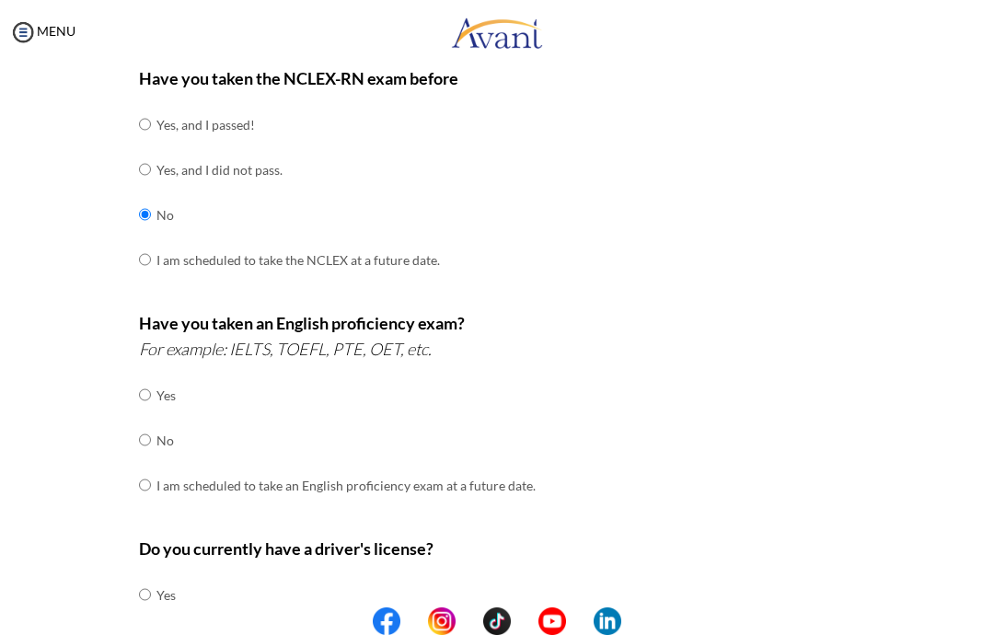
scroll to position [264, 0]
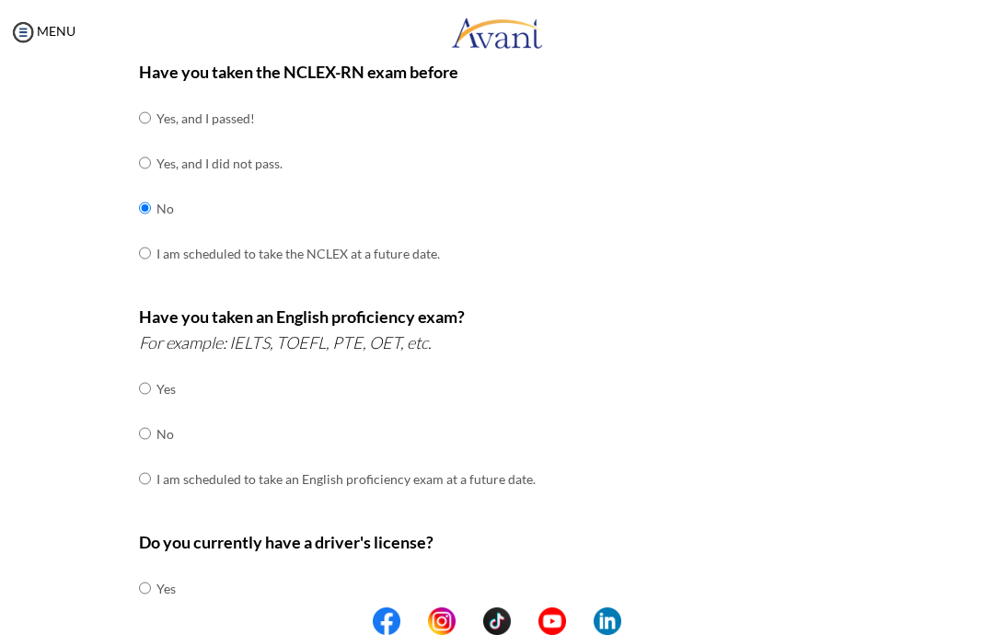
click at [145, 427] on input "radio" at bounding box center [145, 433] width 12 height 37
radio input "true"
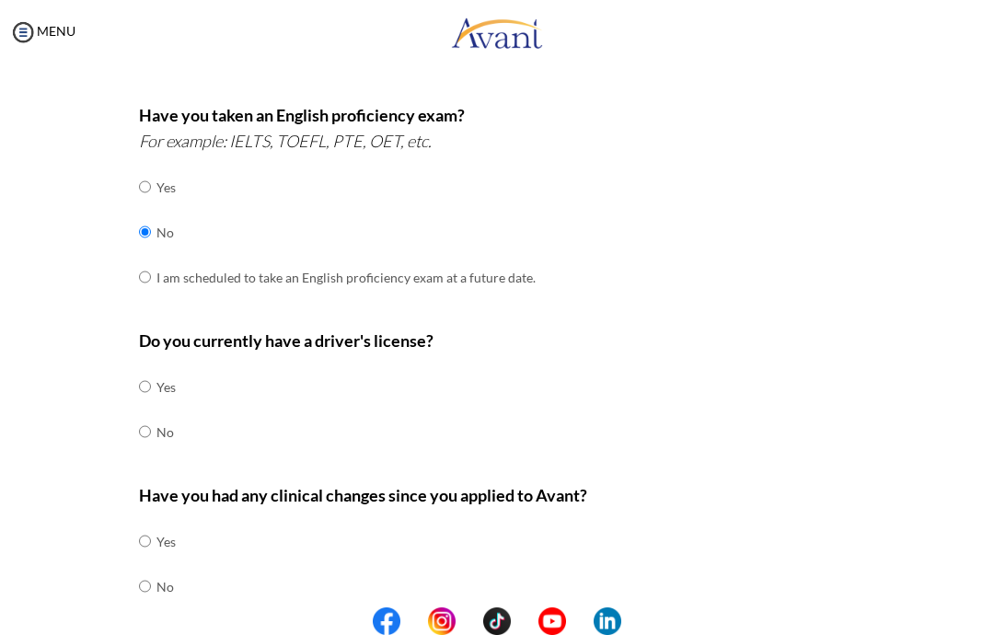
scroll to position [466, 0]
click at [151, 371] on input "radio" at bounding box center [145, 385] width 12 height 37
radio input "true"
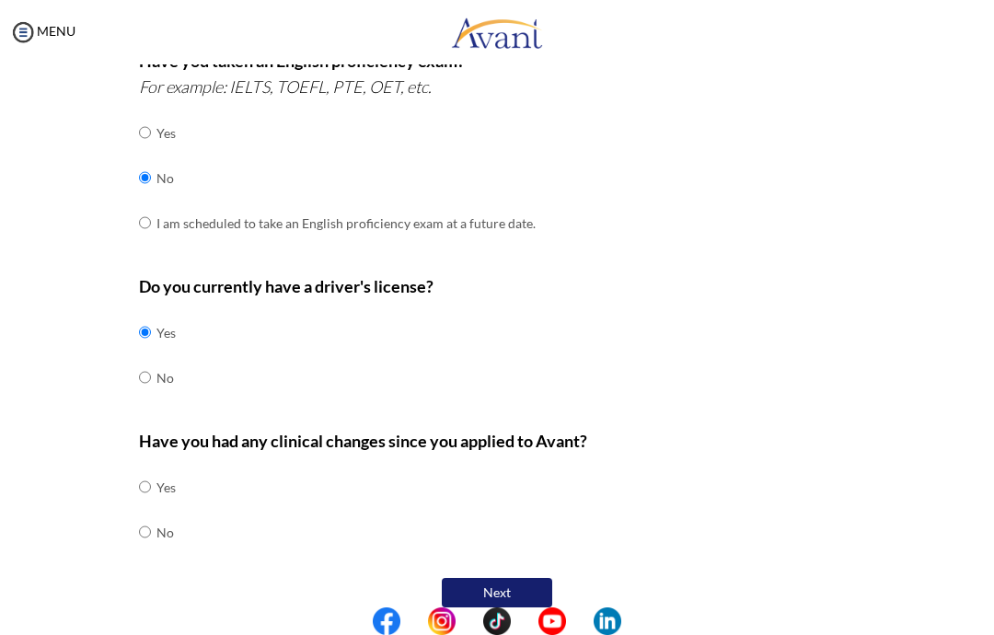
scroll to position [519, 0]
click at [151, 514] on input "radio" at bounding box center [145, 532] width 12 height 37
radio input "true"
click at [479, 579] on button "Next" at bounding box center [497, 593] width 110 height 29
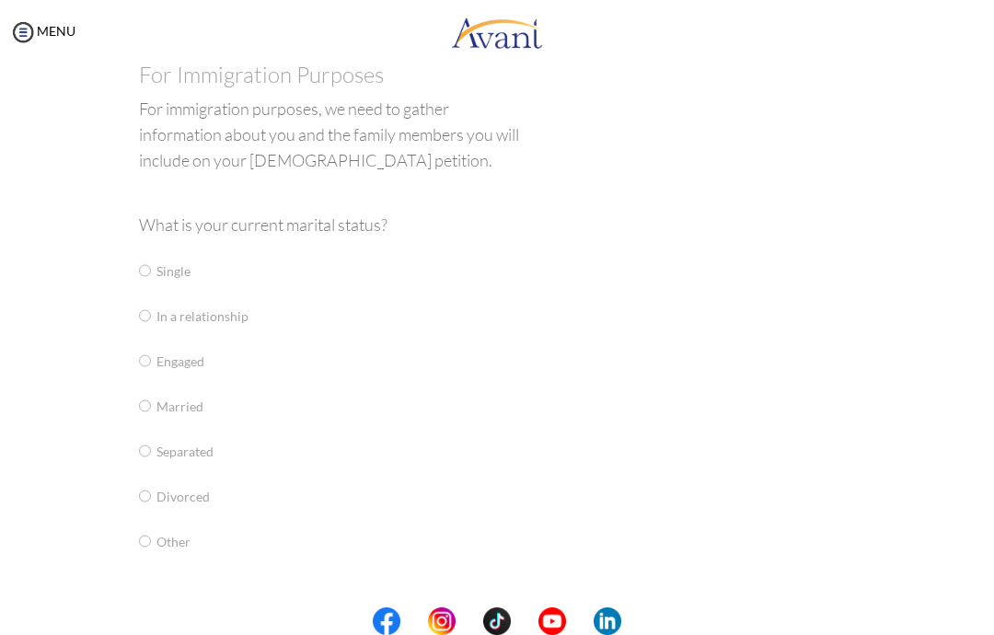
scroll to position [37, 0]
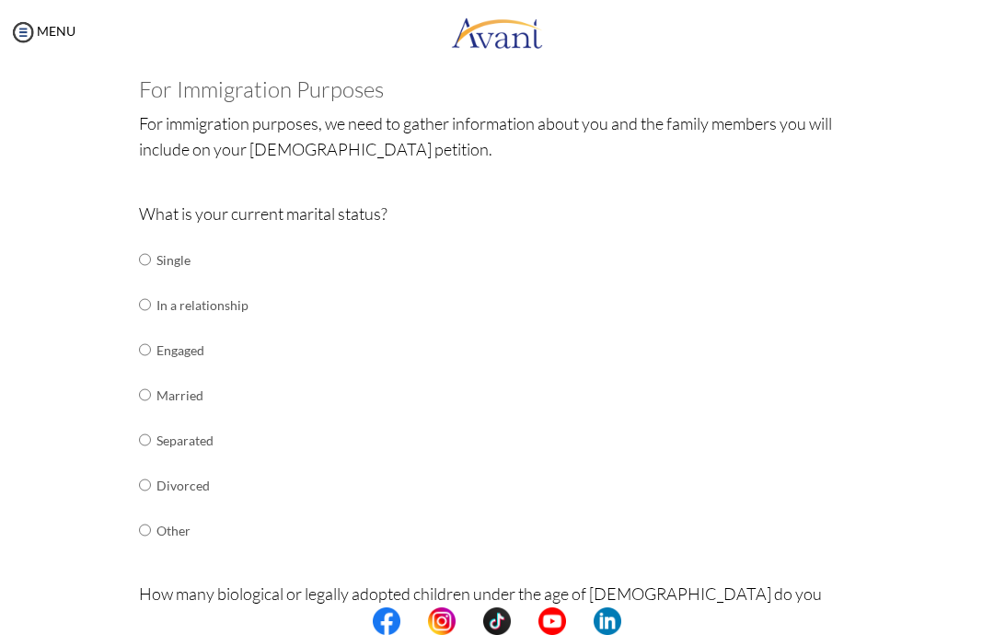
click at [148, 261] on input "radio" at bounding box center [145, 259] width 12 height 37
radio input "true"
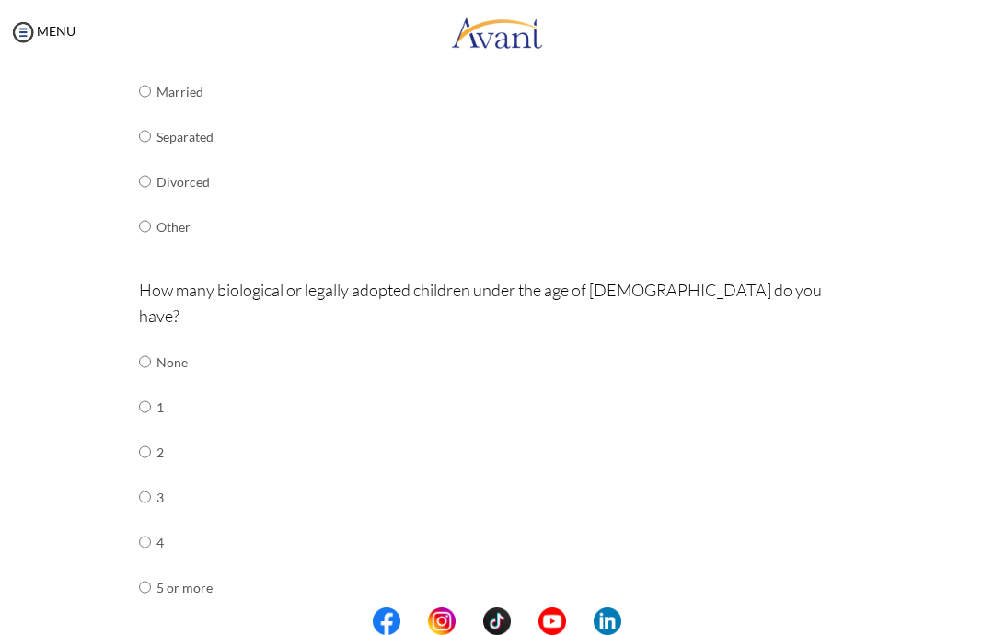
scroll to position [410, 0]
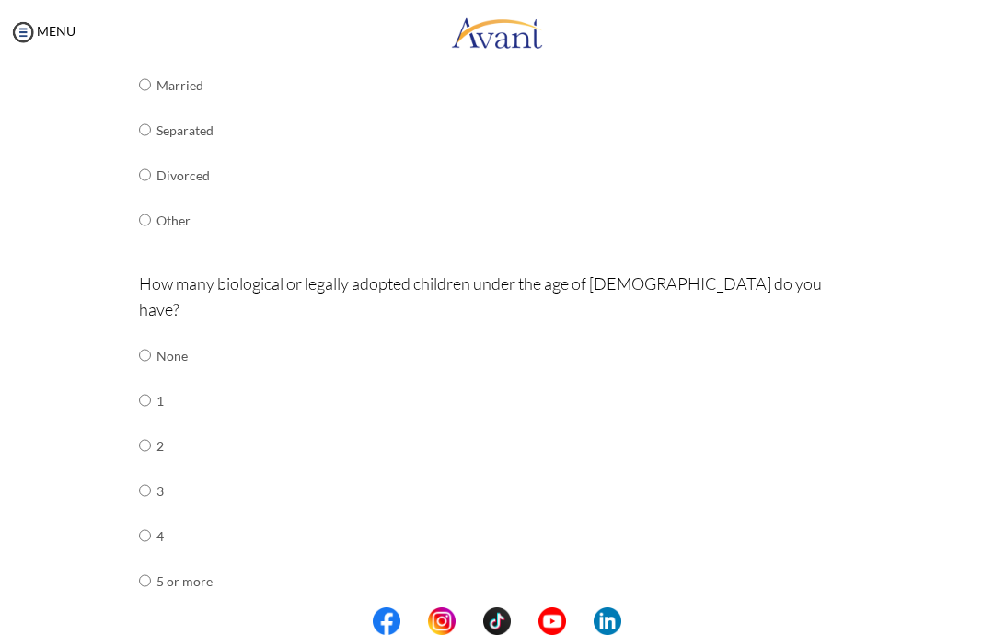
click at [145, 337] on input "radio" at bounding box center [145, 355] width 12 height 37
radio input "true"
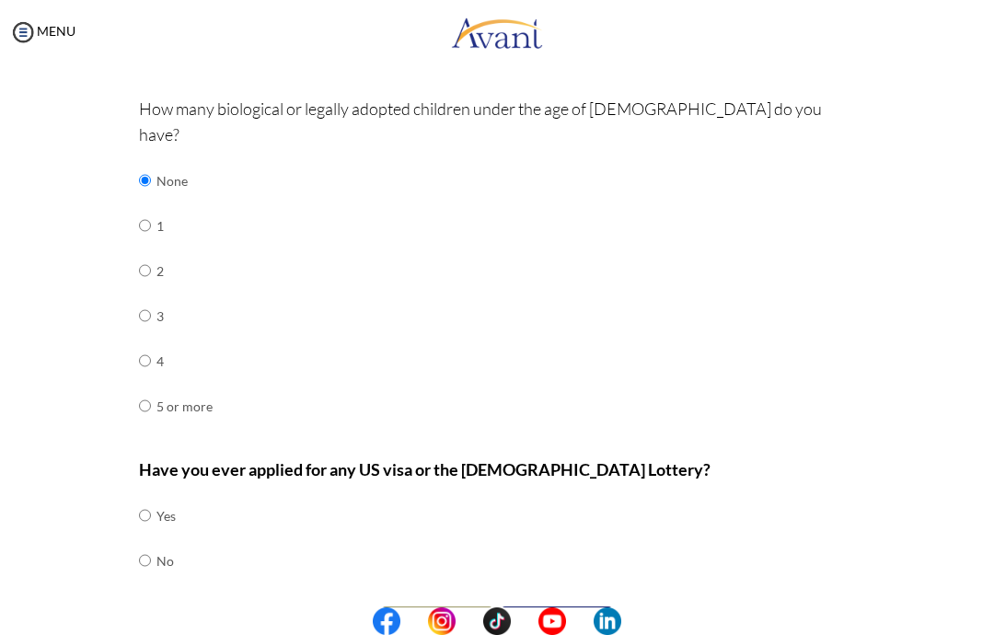
scroll to position [583, 0]
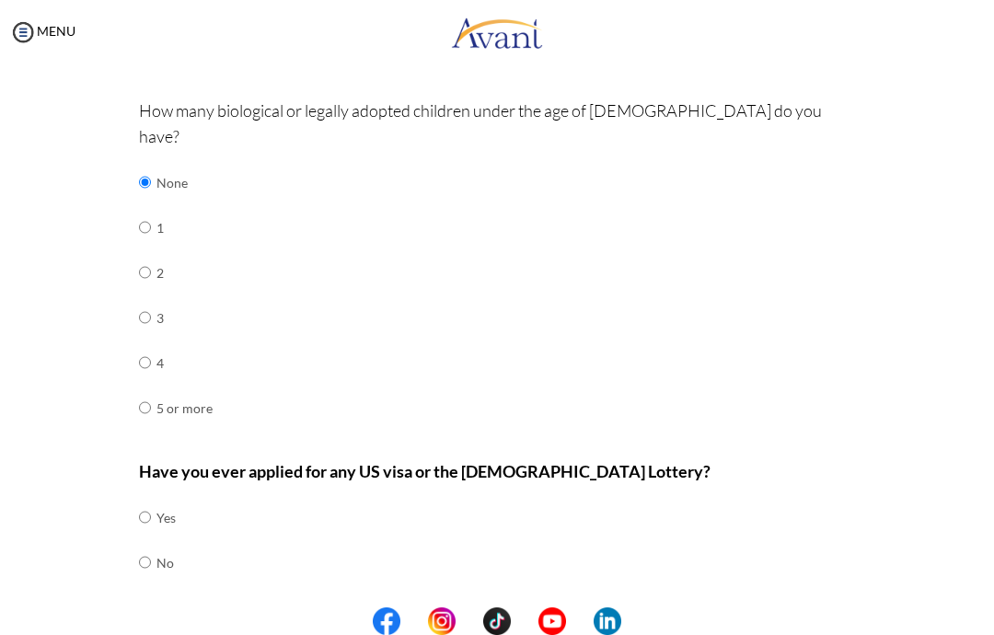
click at [148, 544] on input "radio" at bounding box center [145, 562] width 12 height 37
radio input "true"
click at [556, 608] on button "Next" at bounding box center [556, 622] width 110 height 29
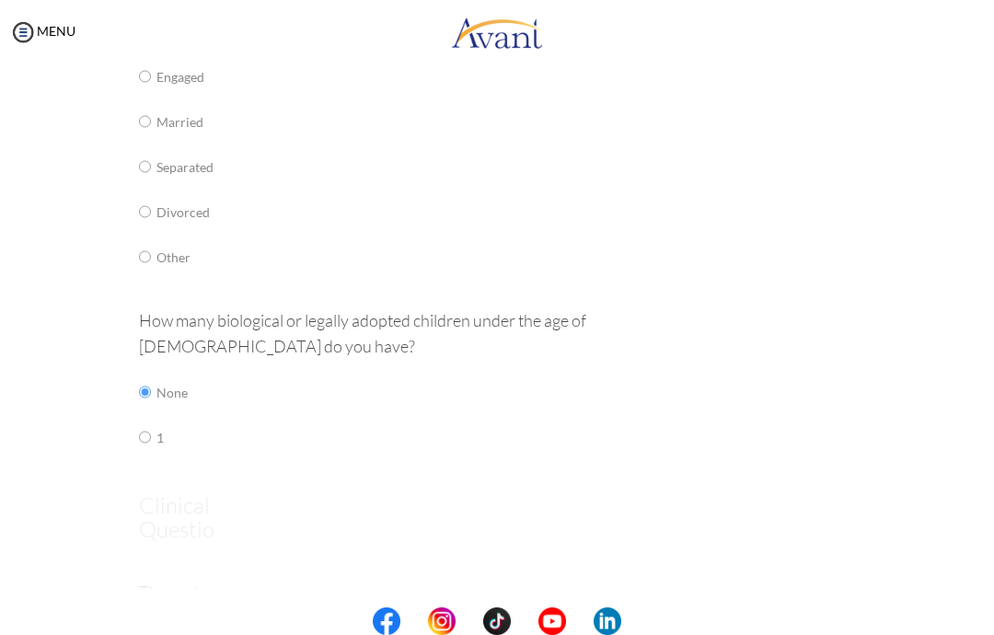
scroll to position [37, 0]
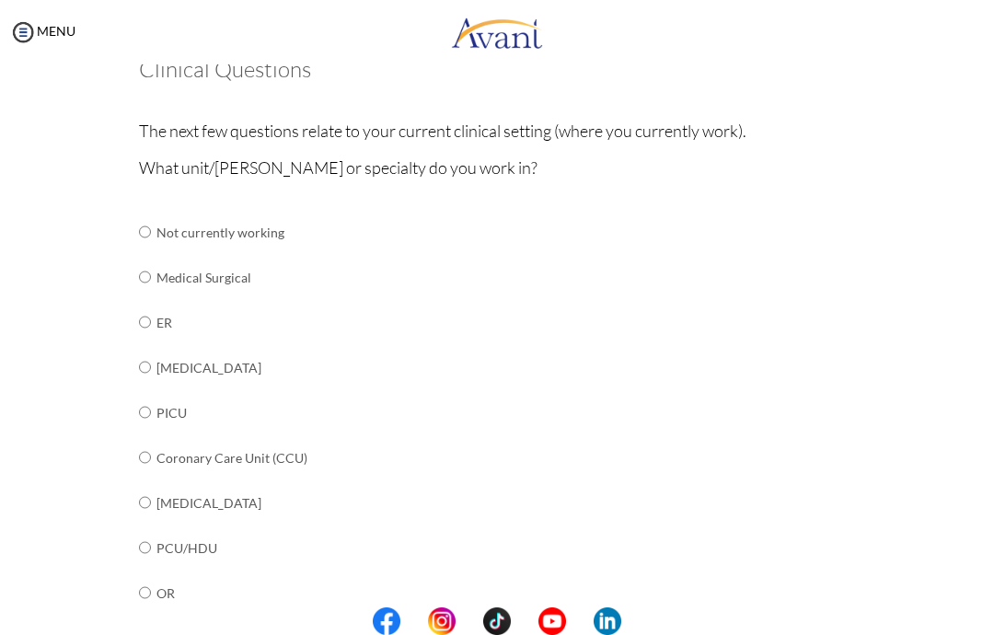
click at [151, 288] on input "radio" at bounding box center [145, 277] width 12 height 37
radio input "true"
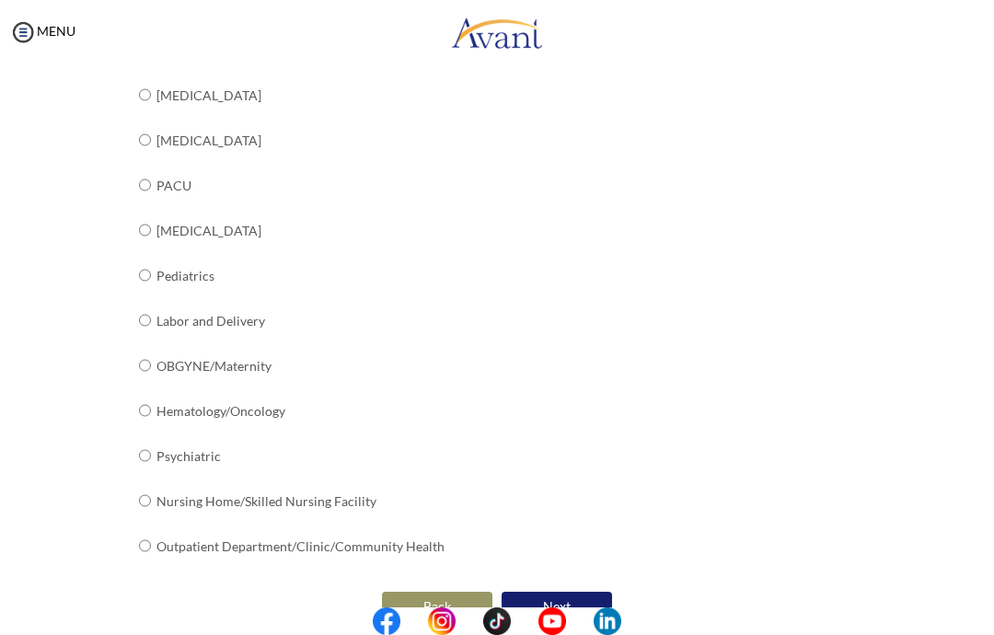
click at [602, 592] on button "Next" at bounding box center [556, 606] width 110 height 29
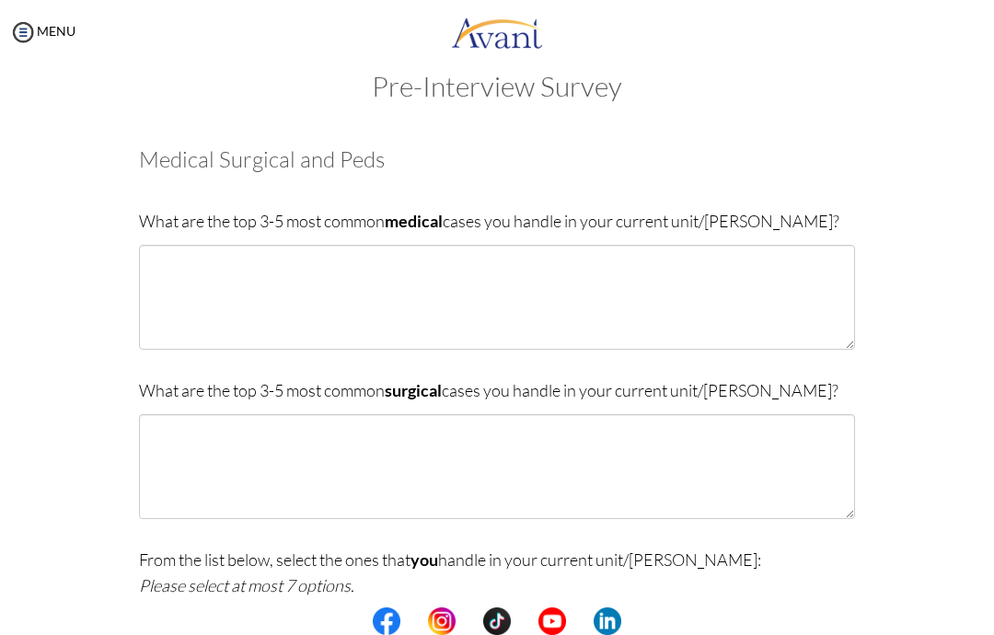
scroll to position [25, 0]
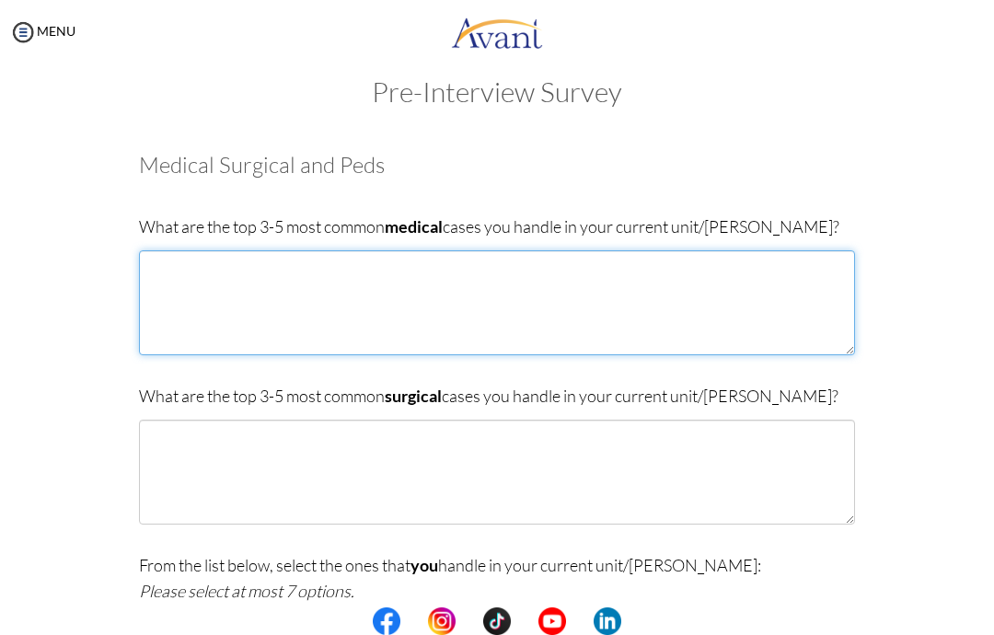
click at [179, 270] on textarea at bounding box center [497, 302] width 716 height 105
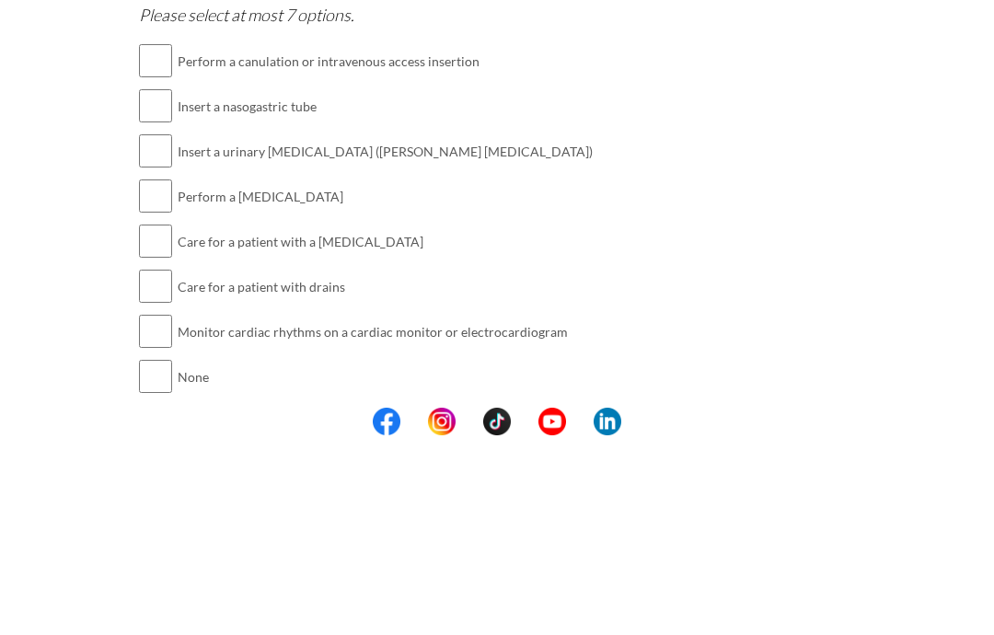
scroll to position [402, 0]
type textarea "1. CVA 2. CKD 3."
click at [160, 331] on input "checkbox" at bounding box center [155, 349] width 33 height 37
checkbox input "true"
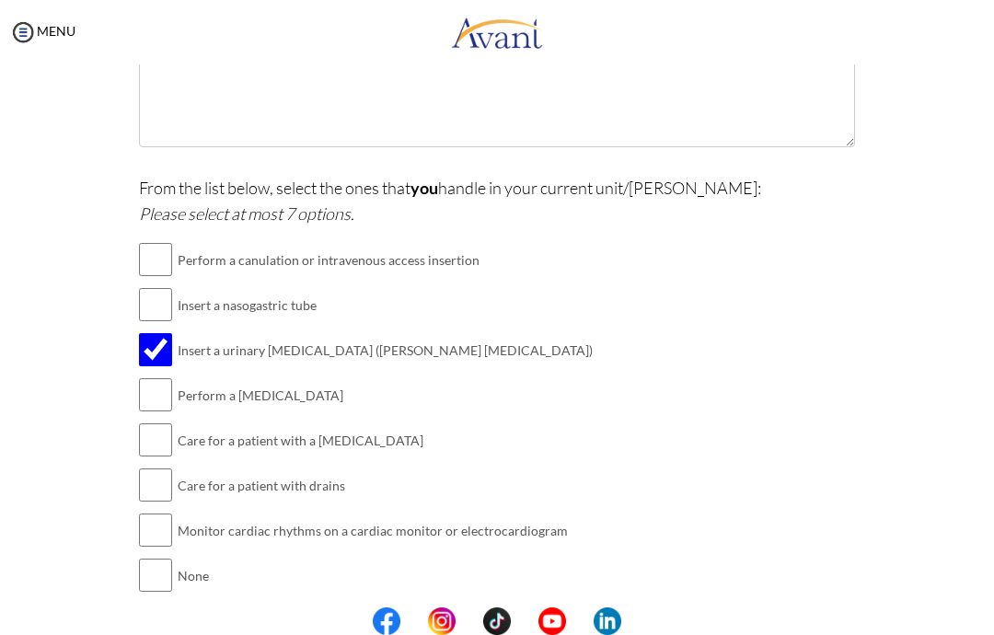
click at [152, 396] on input "checkbox" at bounding box center [155, 394] width 33 height 37
checkbox input "true"
click at [159, 447] on input "checkbox" at bounding box center [155, 439] width 33 height 37
checkbox input "true"
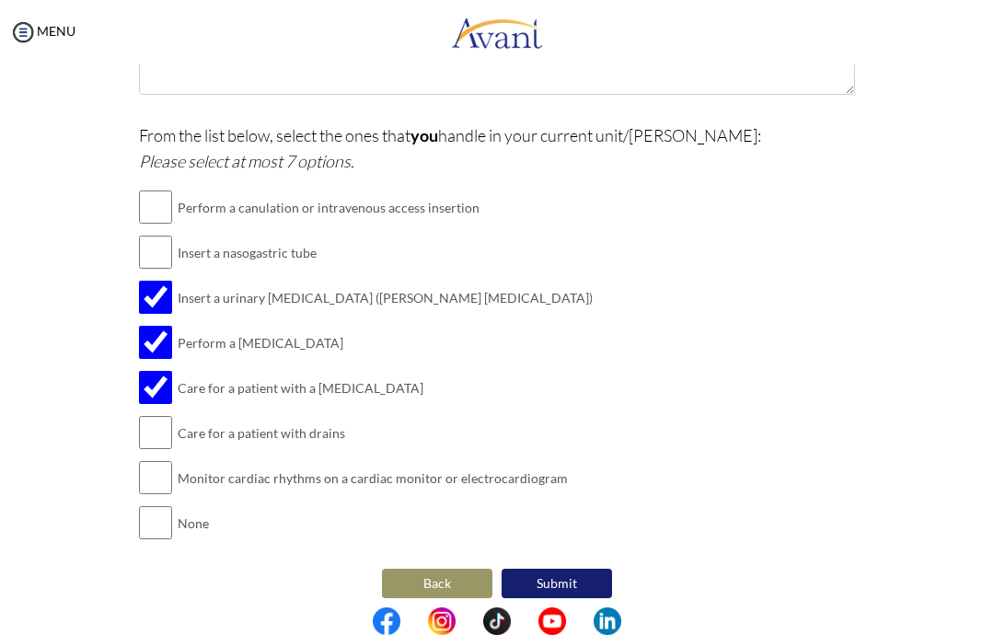
scroll to position [454, 0]
click at [156, 429] on input "checkbox" at bounding box center [155, 433] width 33 height 37
checkbox input "true"
click at [156, 202] on input "checkbox" at bounding box center [155, 208] width 33 height 37
checkbox input "true"
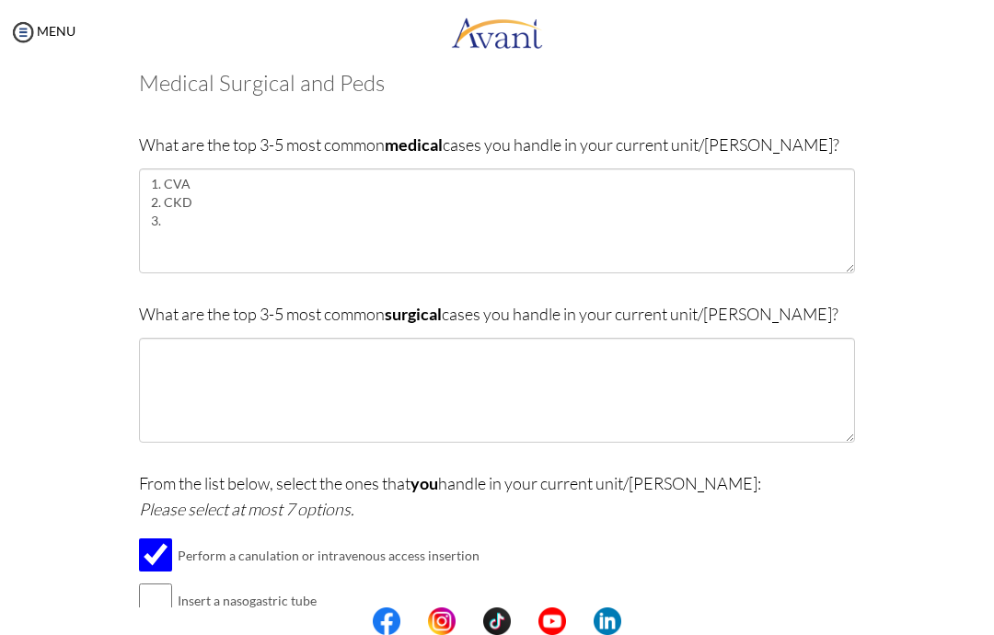
scroll to position [109, 0]
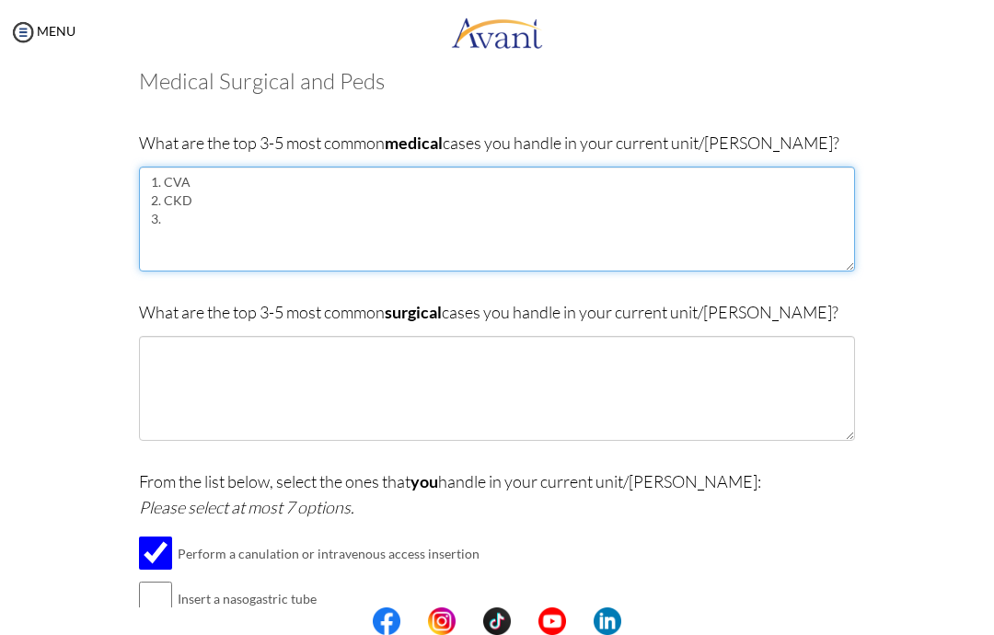
click at [190, 236] on textarea "1. CVA 2. CKD 3." at bounding box center [497, 219] width 716 height 105
click at [212, 217] on textarea "1. CVA 2. CKD 3." at bounding box center [497, 219] width 716 height 105
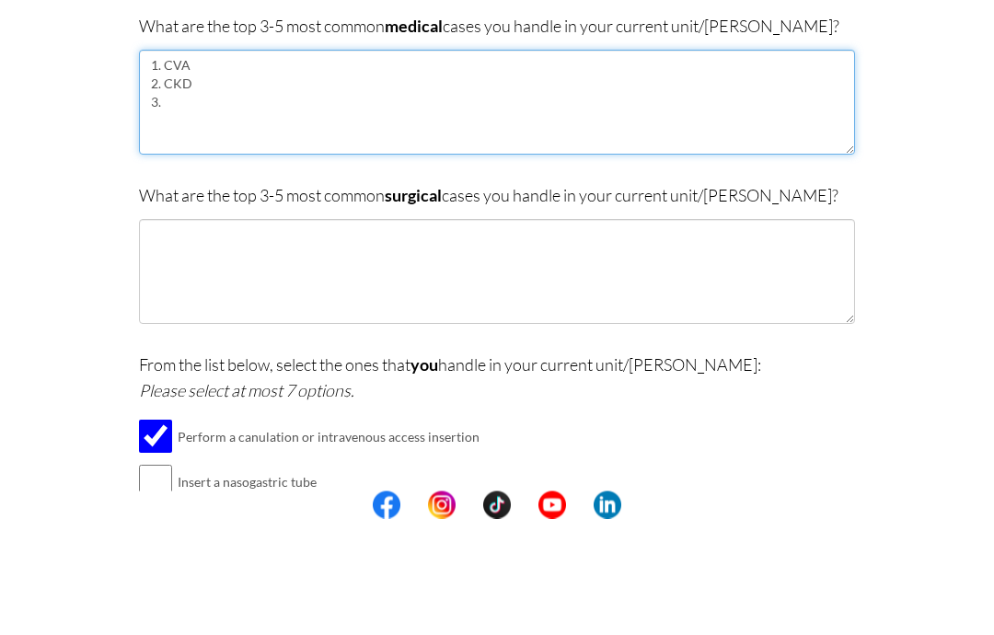
click at [216, 167] on textarea "1. CVA 2. CKD 3." at bounding box center [497, 219] width 716 height 105
click at [188, 167] on textarea "1. CVA 2. [MEDICAL_DATA] (acute and chronic) 3." at bounding box center [497, 219] width 716 height 105
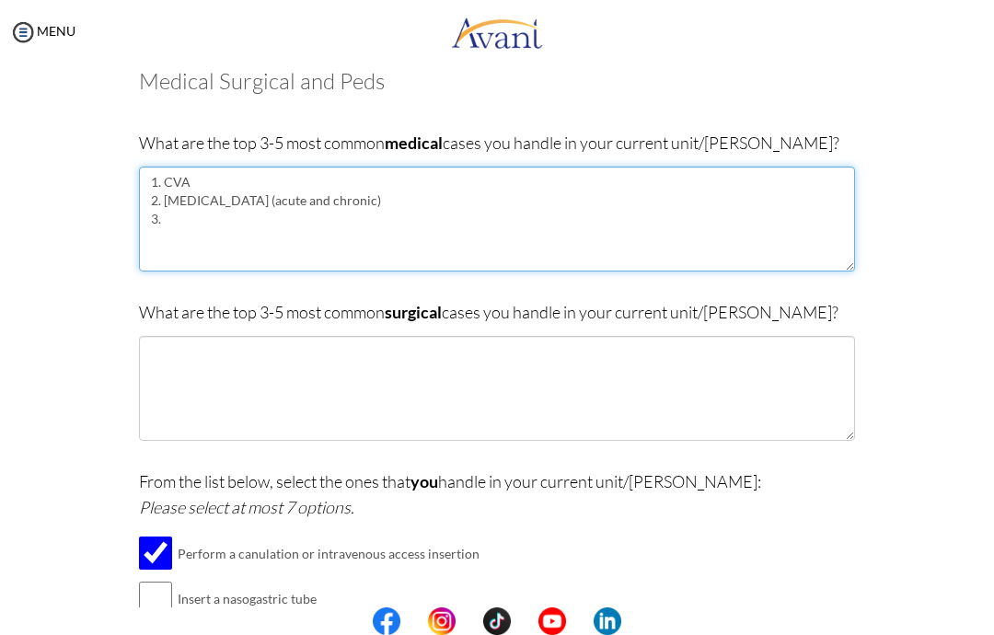
click at [196, 222] on textarea "1. CVA 2. [MEDICAL_DATA] (acute and chronic) 3." at bounding box center [497, 219] width 716 height 105
type textarea "1. CVA 2. [MEDICAL_DATA] (acute and chronic) 3. [MEDICAL_DATA]"
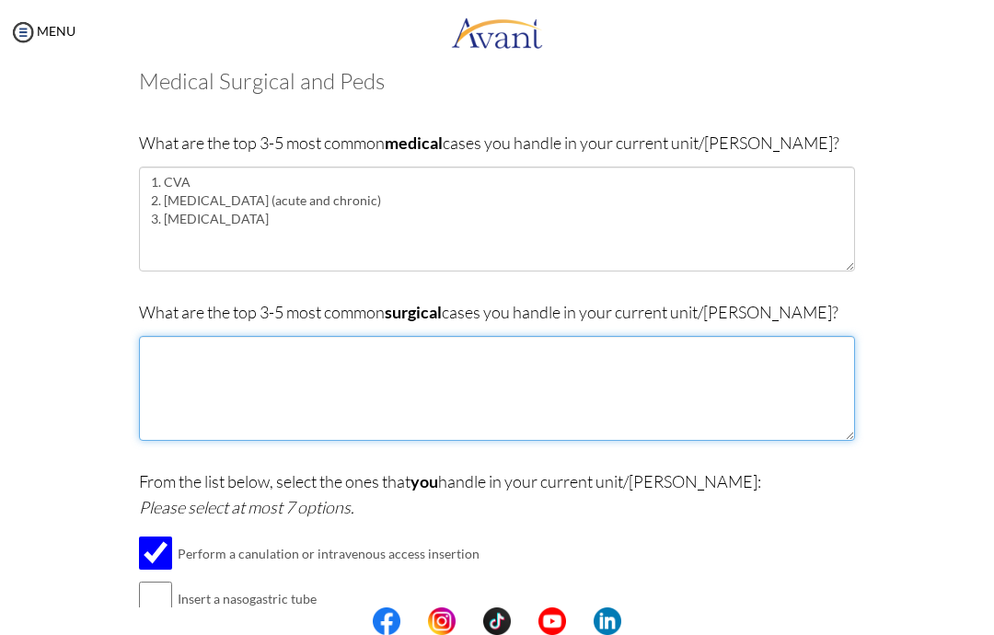
click at [653, 374] on textarea at bounding box center [497, 388] width 716 height 105
click at [176, 371] on textarea "1. [MEDICAL_DATA] 2." at bounding box center [497, 388] width 716 height 105
click at [172, 384] on textarea "1. [MEDICAL_DATA] 2. [MEDICAL_DATA] 3." at bounding box center [497, 388] width 716 height 105
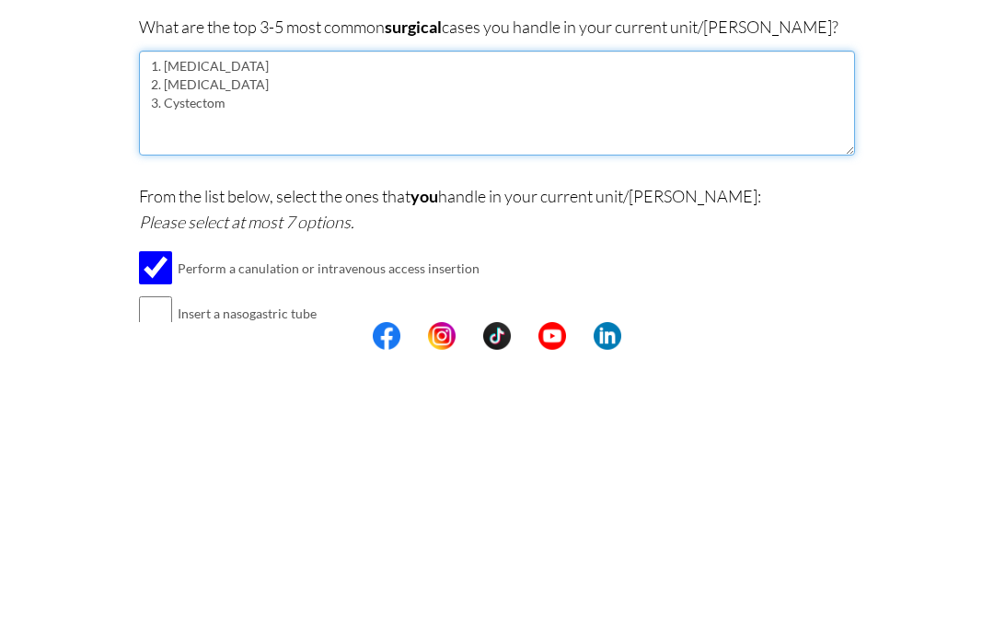
type textarea "1. [MEDICAL_DATA] 2. [MEDICAL_DATA] 3. [MEDICAL_DATA]"
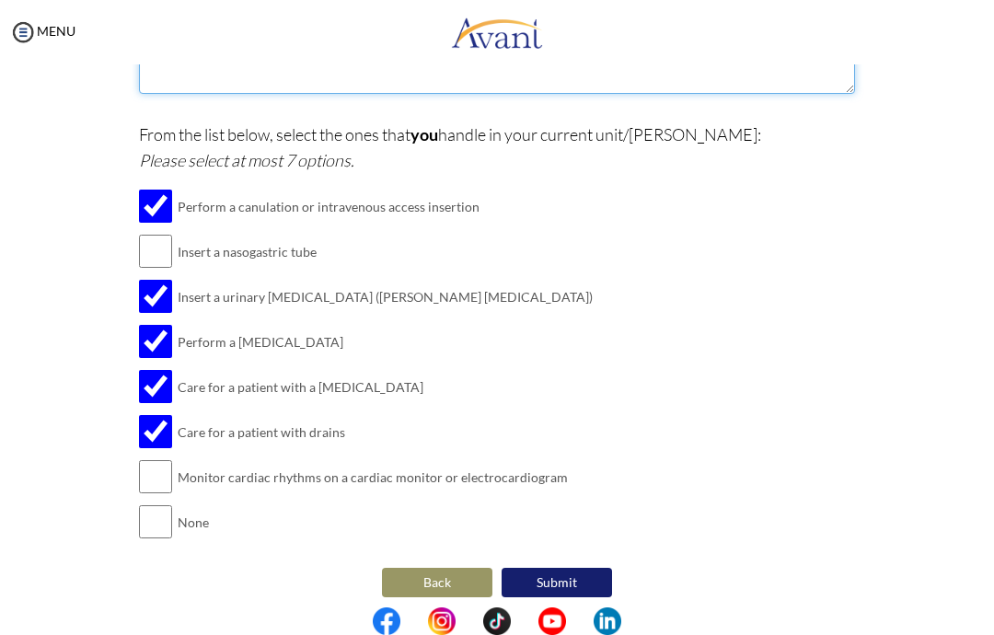
scroll to position [454, 0]
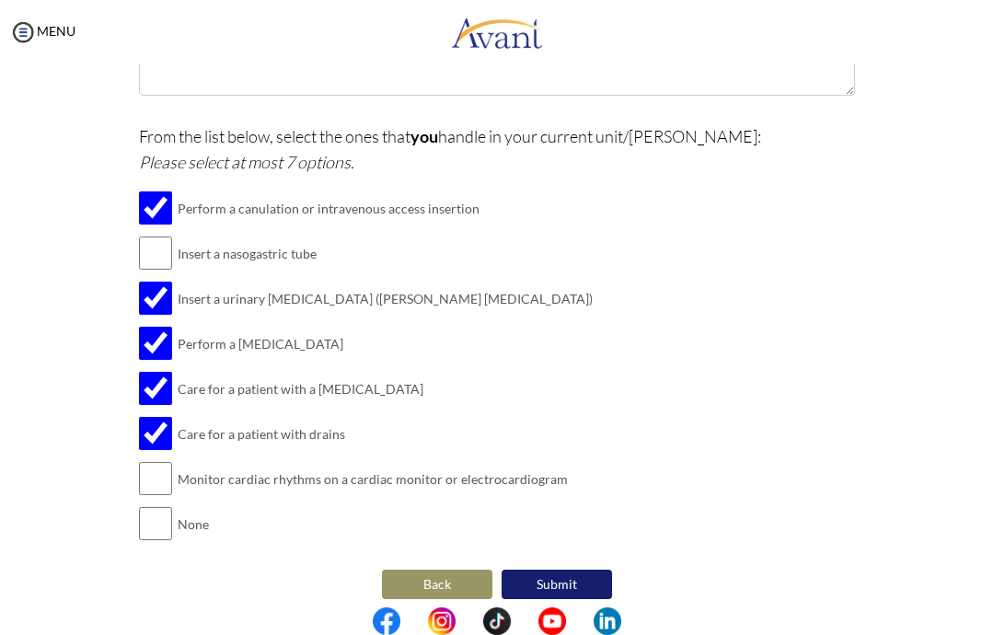
click at [580, 571] on button "Submit" at bounding box center [556, 583] width 110 height 29
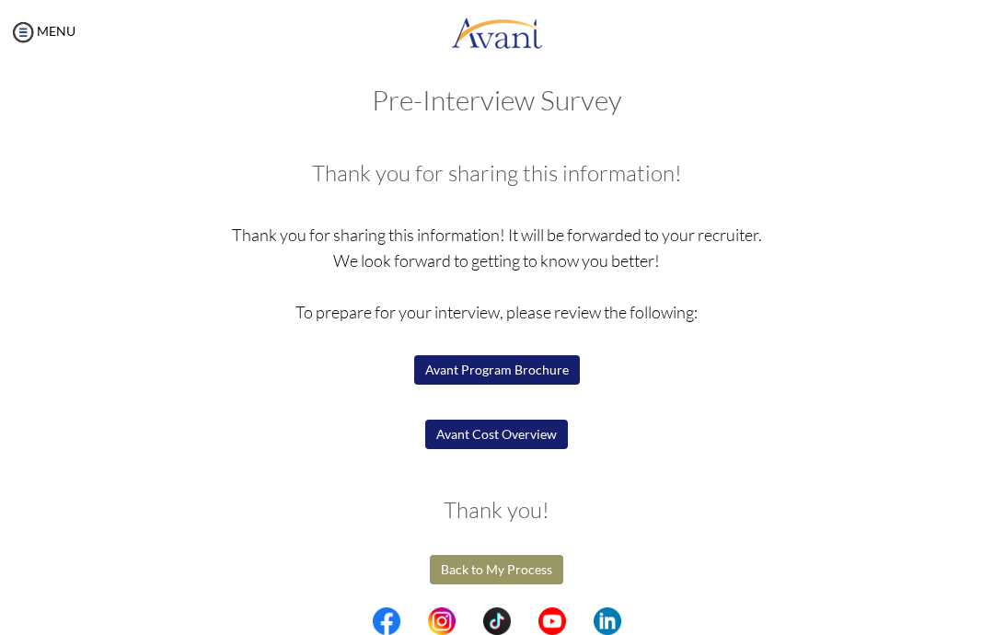
scroll to position [16, 0]
click at [565, 370] on button "Avant Program Brochure" at bounding box center [497, 370] width 166 height 29
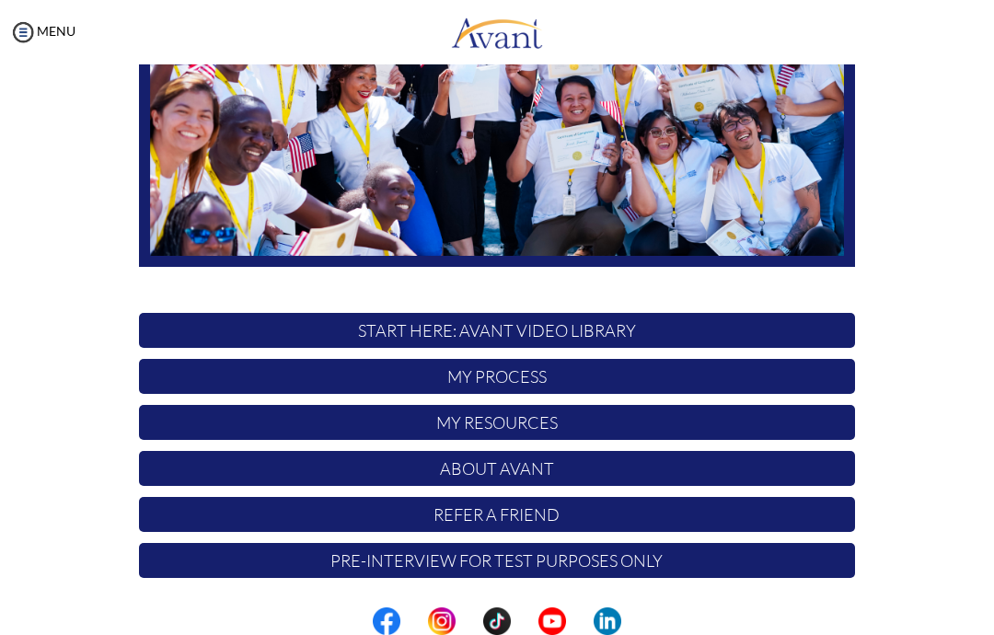
scroll to position [301, 0]
